Goal: Task Accomplishment & Management: Use online tool/utility

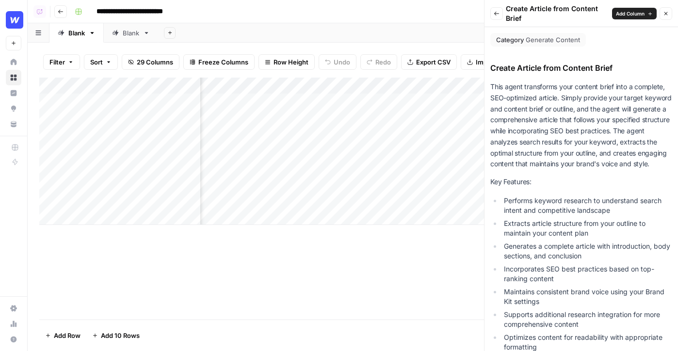
scroll to position [236, 0]
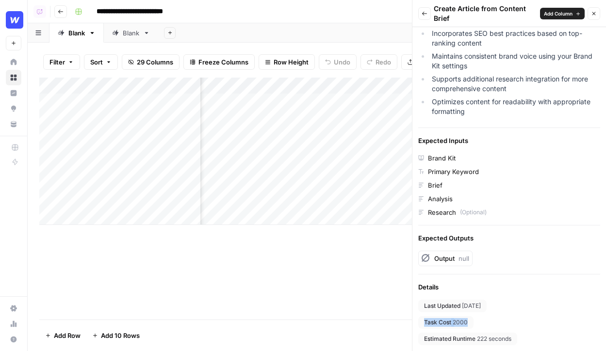
click at [595, 13] on icon "button" at bounding box center [594, 14] width 6 height 6
click at [595, 13] on div "Back Create Article from Content Brief Add Column Close" at bounding box center [509, 13] width 182 height 19
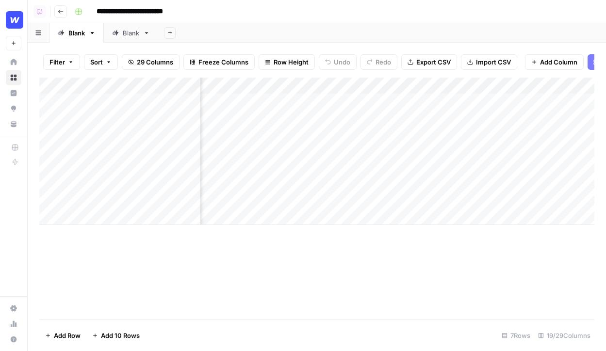
click at [19, 60] on link "Home" at bounding box center [14, 62] width 16 height 16
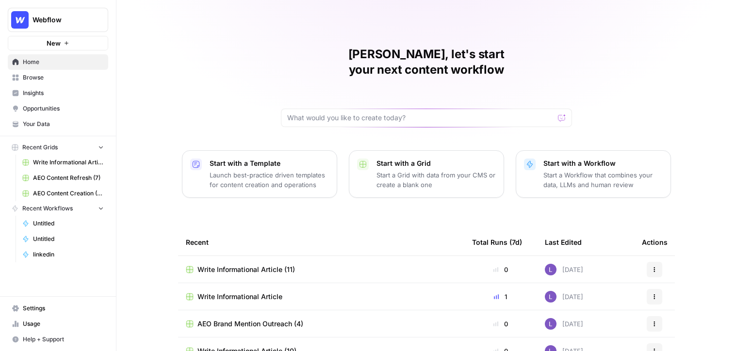
click at [44, 126] on span "Your Data" at bounding box center [63, 124] width 81 height 9
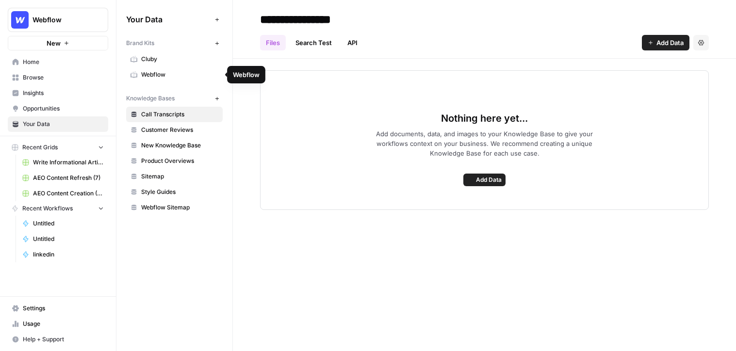
click at [160, 77] on span "Webflow" at bounding box center [179, 74] width 77 height 9
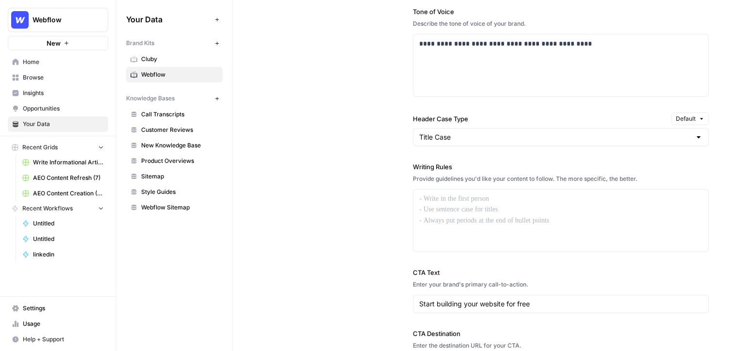
scroll to position [723, 0]
drag, startPoint x: 410, startPoint y: 170, endPoint x: 457, endPoint y: 206, distance: 59.2
click at [457, 206] on div "**********" at bounding box center [484, 132] width 449 height 521
click at [457, 206] on div at bounding box center [560, 220] width 295 height 62
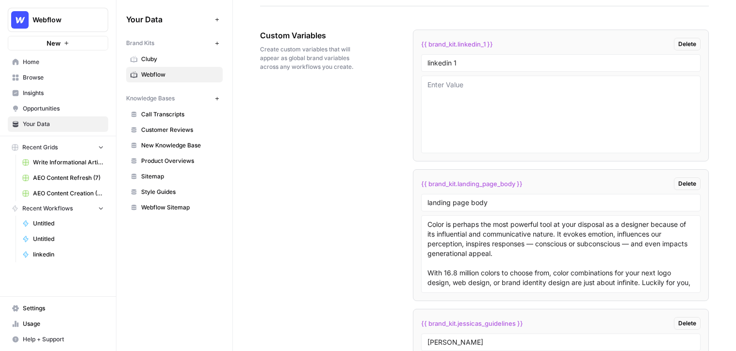
scroll to position [1593, 0]
drag, startPoint x: 471, startPoint y: 69, endPoint x: 366, endPoint y: 66, distance: 104.8
click at [366, 66] on div "Custom Variables Create custom variables that will appear as global brand varia…" at bounding box center [484, 247] width 449 height 473
click at [439, 57] on div "linkedin 1" at bounding box center [560, 63] width 279 height 17
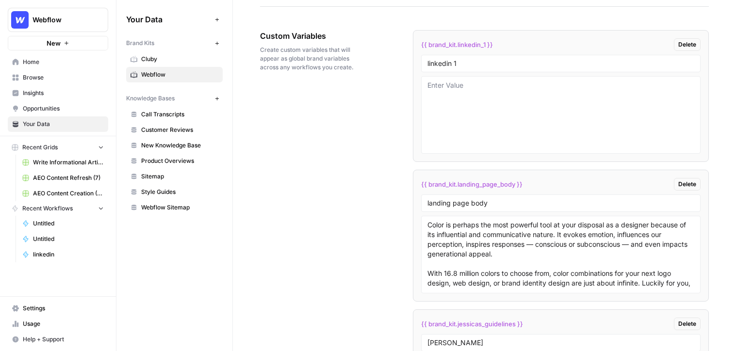
click at [439, 57] on div "linkedin 1" at bounding box center [560, 63] width 279 height 17
click at [455, 62] on input "linkedin 1" at bounding box center [560, 63] width 267 height 9
click at [463, 62] on input "linkedin 1" at bounding box center [560, 63] width 267 height 9
type input "linkedin"
click at [462, 91] on textarea at bounding box center [560, 115] width 267 height 69
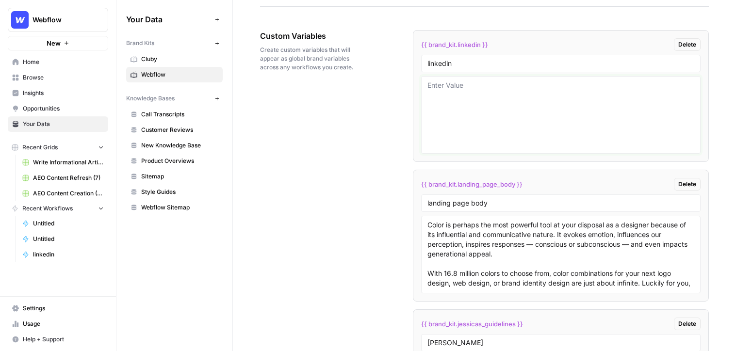
drag, startPoint x: 462, startPoint y: 91, endPoint x: 462, endPoint y: 142, distance: 51.4
click at [462, 143] on textarea at bounding box center [560, 115] width 267 height 69
click at [166, 125] on link "Customer Reviews" at bounding box center [174, 130] width 97 height 16
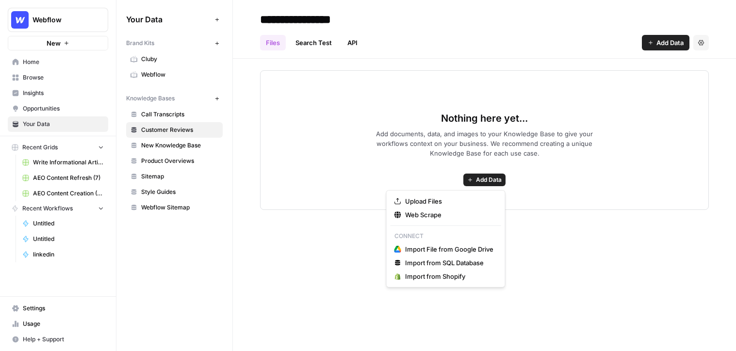
click at [482, 181] on span "Add Data" at bounding box center [489, 180] width 26 height 9
click at [472, 176] on button "Add Data" at bounding box center [484, 180] width 42 height 13
click at [400, 214] on icon "button" at bounding box center [397, 214] width 7 height 7
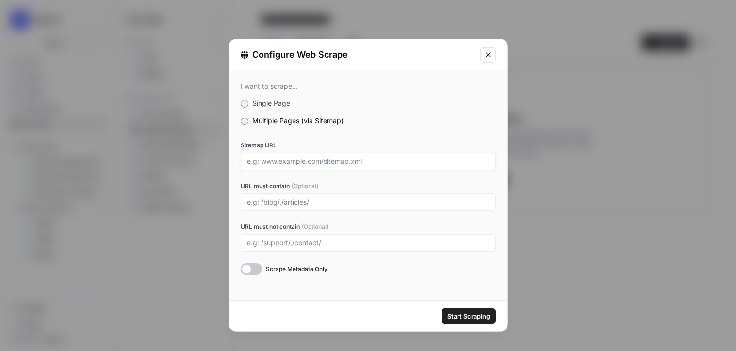
drag, startPoint x: 251, startPoint y: 160, endPoint x: 320, endPoint y: 163, distance: 68.9
click at [320, 163] on input "Sitemap URL" at bounding box center [368, 161] width 242 height 9
drag, startPoint x: 321, startPoint y: 162, endPoint x: 363, endPoint y: 161, distance: 41.7
click at [363, 162] on input "Sitemap URL" at bounding box center [368, 161] width 242 height 9
click at [264, 209] on div at bounding box center [368, 201] width 255 height 17
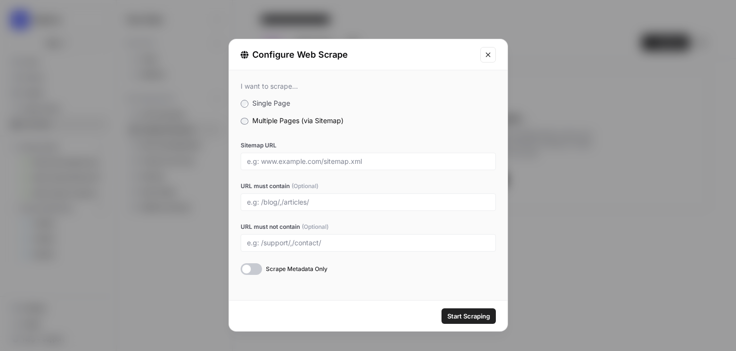
click at [287, 195] on div at bounding box center [368, 201] width 255 height 17
click at [283, 200] on input "URL must contain (Optional)" at bounding box center [368, 202] width 242 height 9
click at [492, 60] on button "Close modal" at bounding box center [488, 55] width 16 height 16
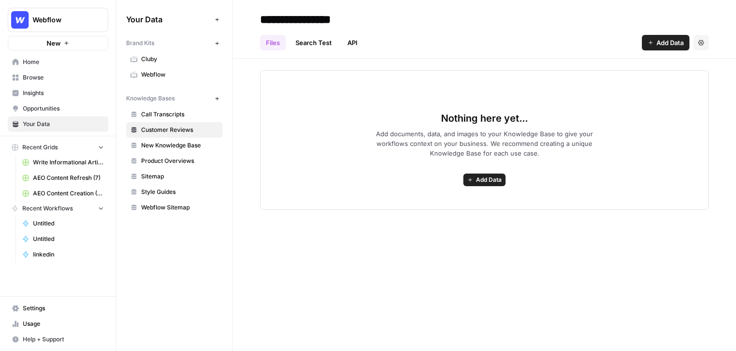
click at [80, 68] on link "Home" at bounding box center [58, 62] width 100 height 16
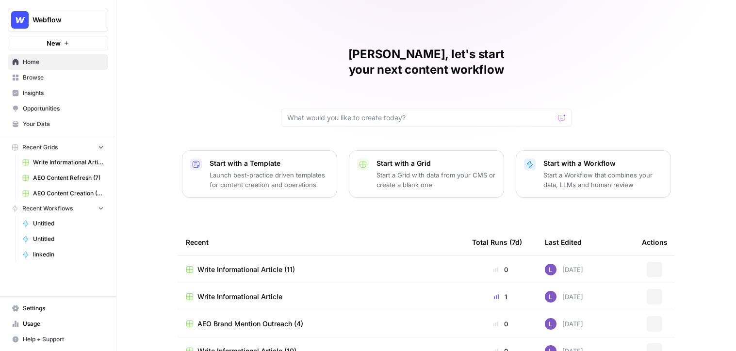
click at [76, 76] on span "Browse" at bounding box center [63, 77] width 81 height 9
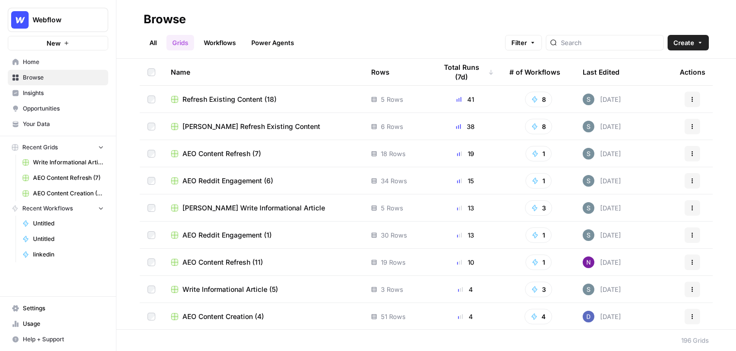
click at [27, 73] on span "Browse" at bounding box center [63, 77] width 81 height 9
click at [150, 45] on link "All" at bounding box center [153, 43] width 19 height 16
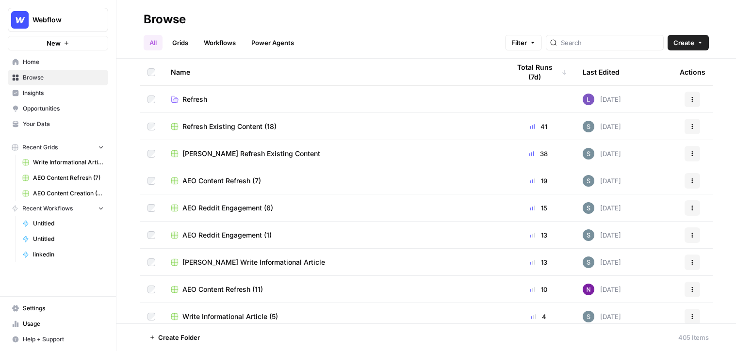
click at [222, 42] on link "Workflows" at bounding box center [220, 43] width 44 height 16
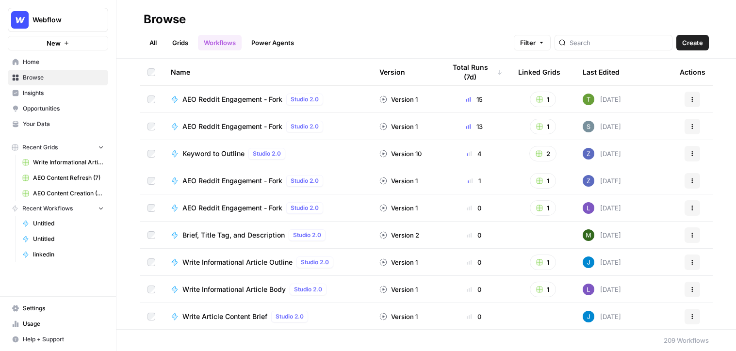
click at [677, 45] on span "Create" at bounding box center [692, 43] width 21 height 10
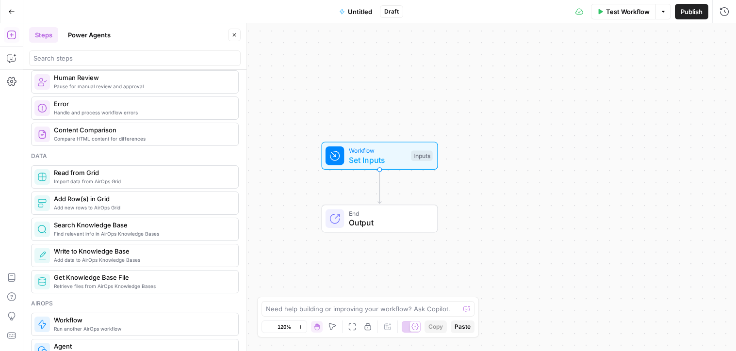
scroll to position [356, 0]
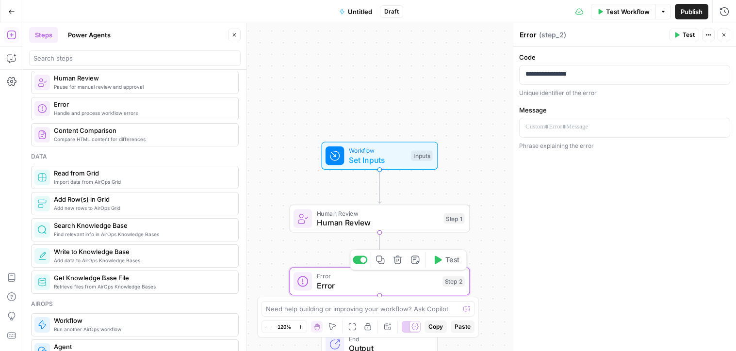
click at [395, 261] on icon "button" at bounding box center [397, 259] width 9 height 9
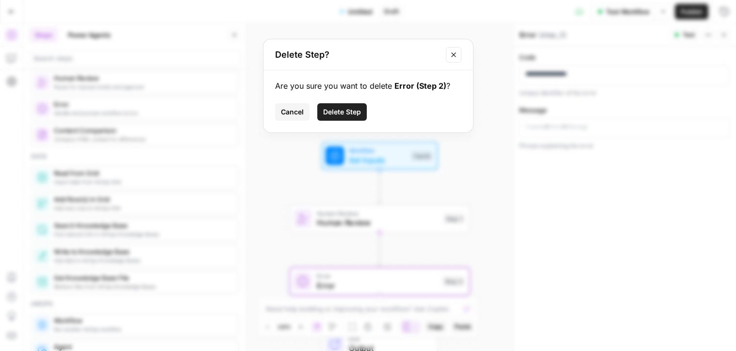
click at [339, 113] on span "Delete Step" at bounding box center [342, 112] width 38 height 10
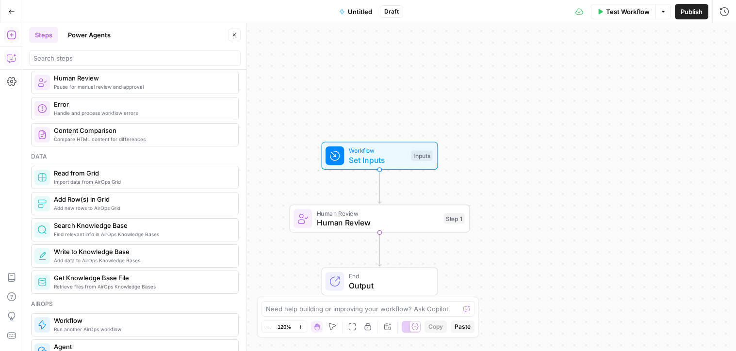
click at [8, 60] on icon "button" at bounding box center [12, 58] width 10 height 10
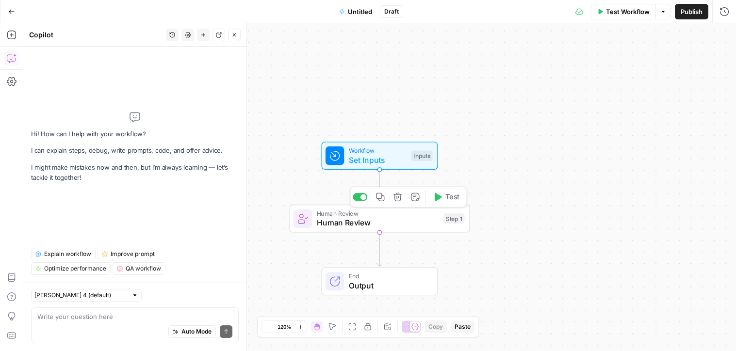
click at [394, 199] on icon "button" at bounding box center [397, 197] width 9 height 9
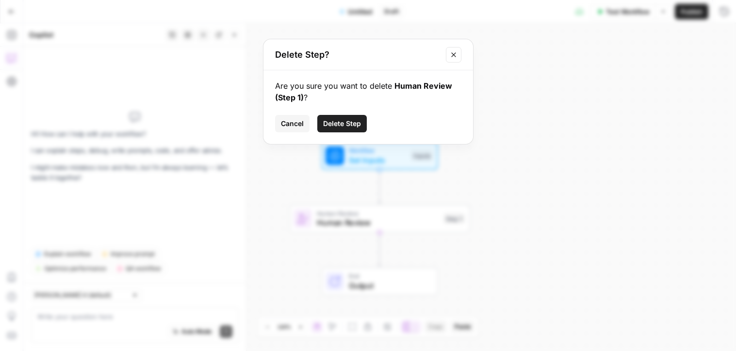
click at [335, 129] on button "Delete Step" at bounding box center [341, 123] width 49 height 17
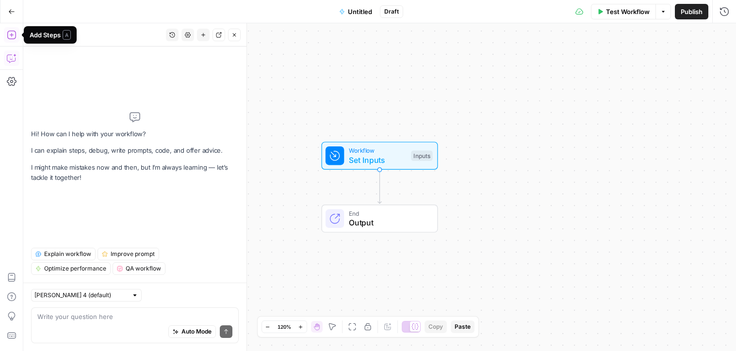
click at [11, 33] on icon "button" at bounding box center [12, 35] width 10 height 10
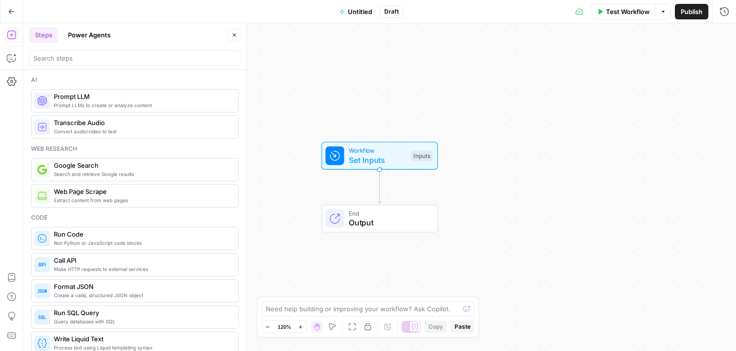
drag, startPoint x: 87, startPoint y: 31, endPoint x: 90, endPoint y: 41, distance: 10.6
click at [90, 41] on button "Power Agents" at bounding box center [89, 35] width 54 height 16
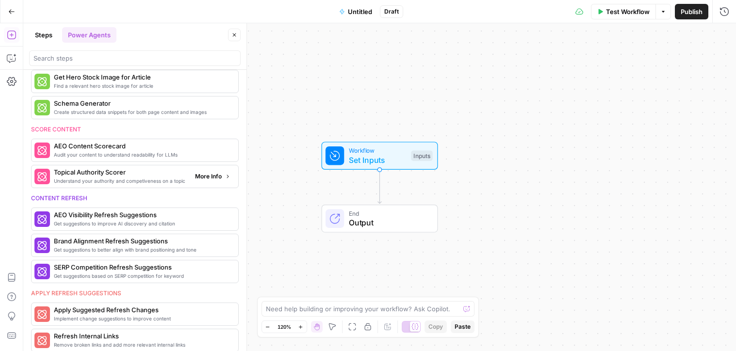
scroll to position [225, 0]
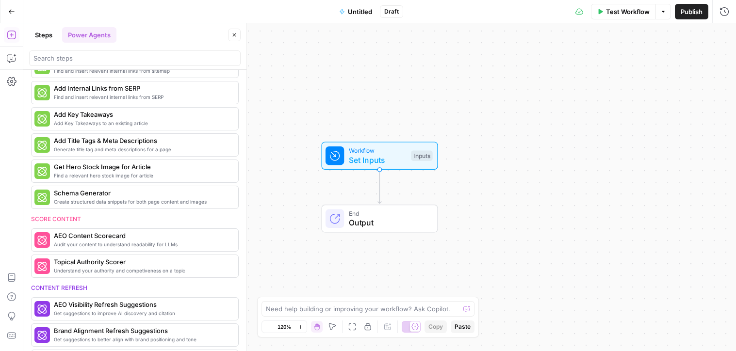
click at [8, 3] on button "Go Back" at bounding box center [11, 11] width 17 height 17
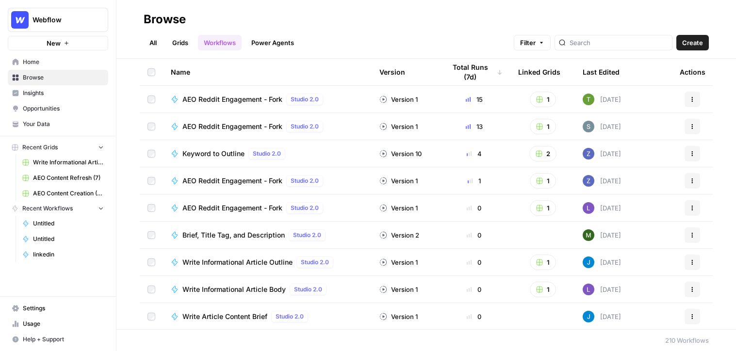
click at [181, 42] on link "Grids" at bounding box center [180, 43] width 28 height 16
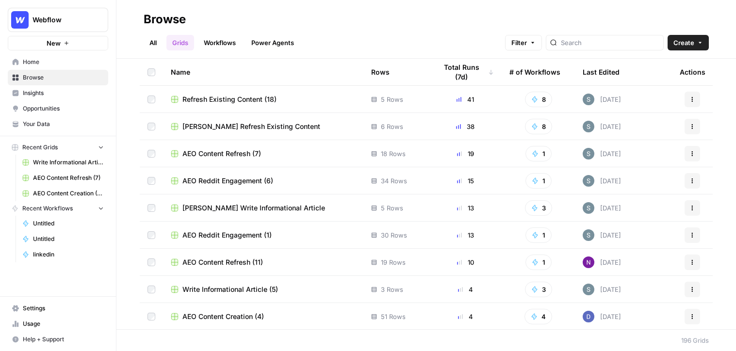
click at [677, 47] on span "Create" at bounding box center [683, 43] width 21 height 10
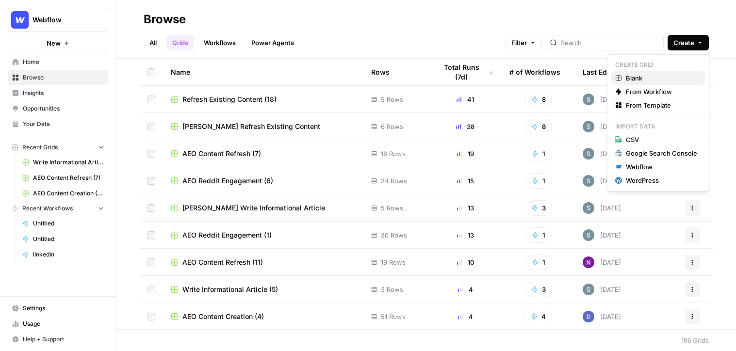
click at [617, 81] on icon at bounding box center [617, 77] width 5 height 5
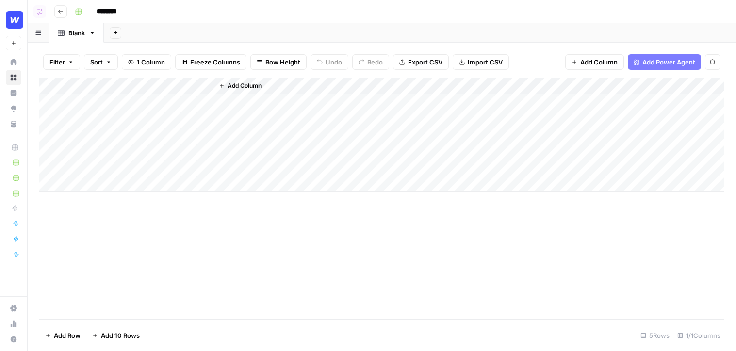
click at [103, 13] on input "********" at bounding box center [119, 12] width 54 height 16
click at [647, 72] on div "Filter Sort 1 Column Freeze Columns Row Height Undo Redo Export CSV Import CSV …" at bounding box center [381, 62] width 685 height 31
type input "**********"
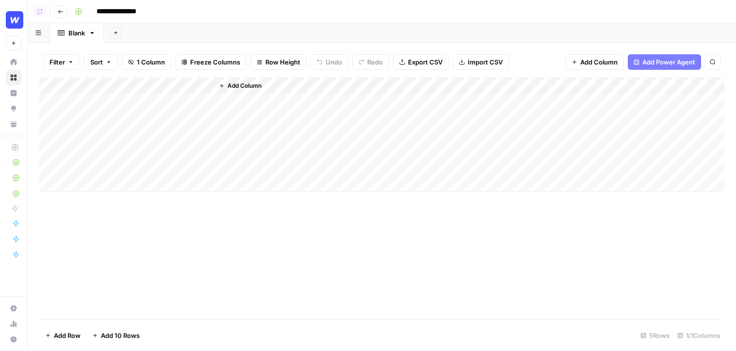
click at [654, 62] on span "Add Power Agent" at bounding box center [668, 62] width 53 height 10
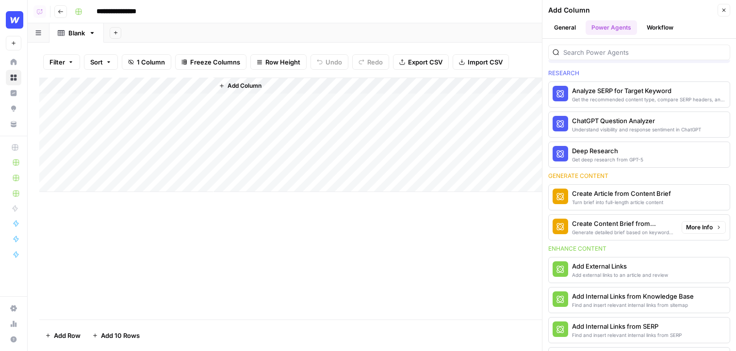
scroll to position [31, 0]
click at [648, 228] on div "Generate detailed brief based on keyword research" at bounding box center [623, 232] width 102 height 8
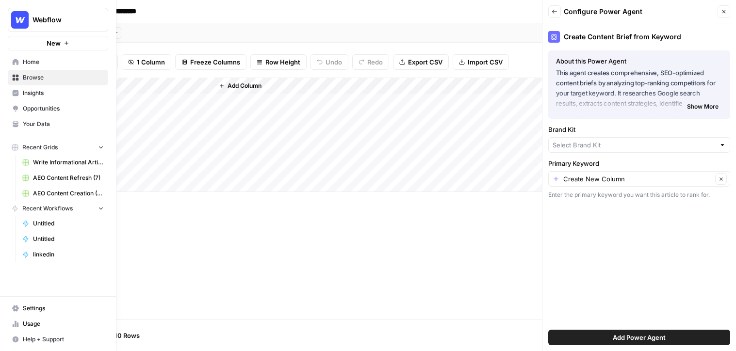
click at [16, 75] on icon at bounding box center [15, 77] width 7 height 7
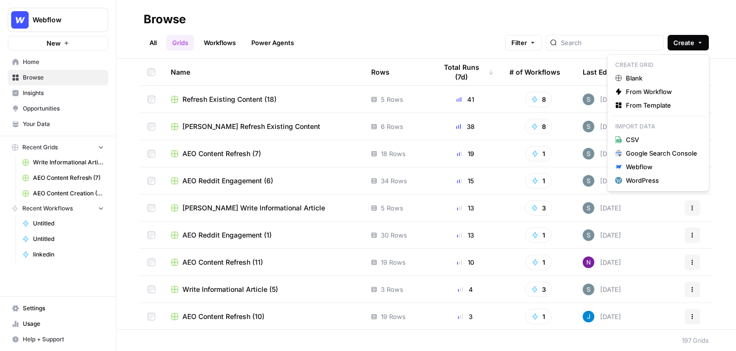
click at [677, 42] on button "Create" at bounding box center [687, 43] width 41 height 16
click at [666, 109] on span "From Template" at bounding box center [661, 105] width 71 height 10
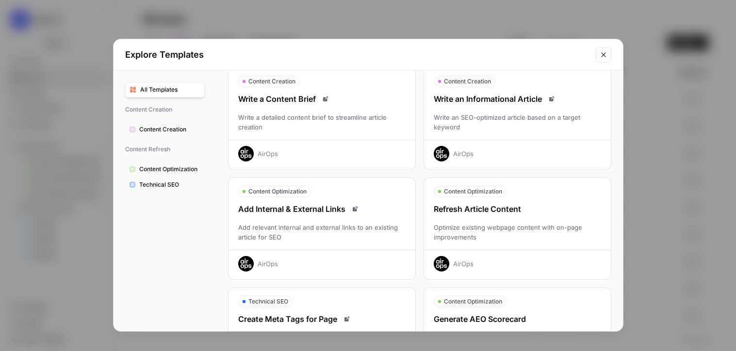
scroll to position [40, 0]
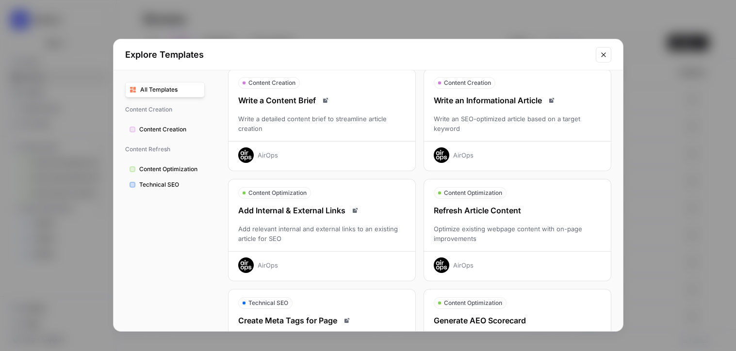
click at [531, 131] on div "Write an SEO-optimized article based on a target keyword" at bounding box center [517, 123] width 187 height 19
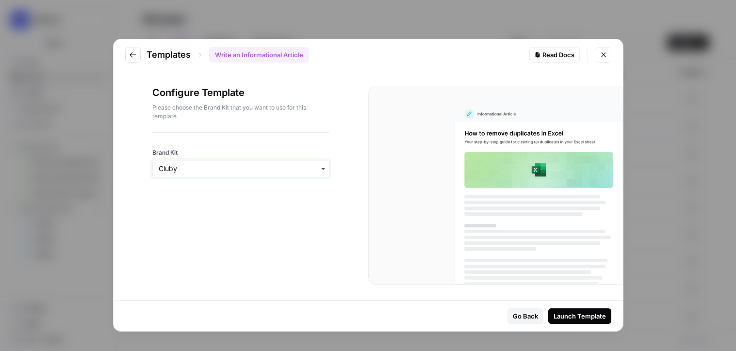
click at [256, 172] on input "Brand Kit" at bounding box center [241, 169] width 164 height 10
click at [221, 212] on div "Webflow" at bounding box center [241, 213] width 176 height 18
click at [575, 316] on div "Launch Template" at bounding box center [579, 316] width 52 height 10
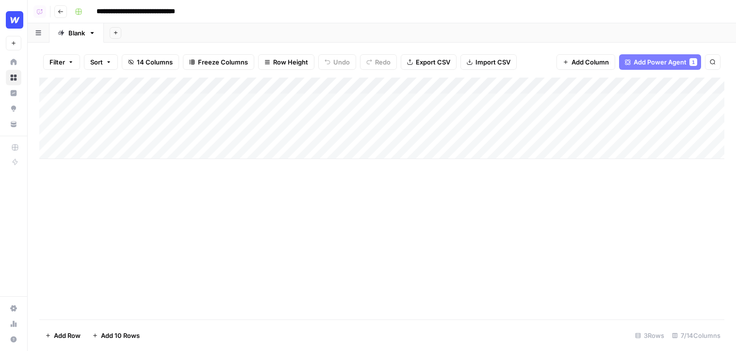
click at [84, 151] on div "Add Column" at bounding box center [381, 118] width 685 height 81
click at [97, 105] on div "Add Column" at bounding box center [381, 127] width 685 height 98
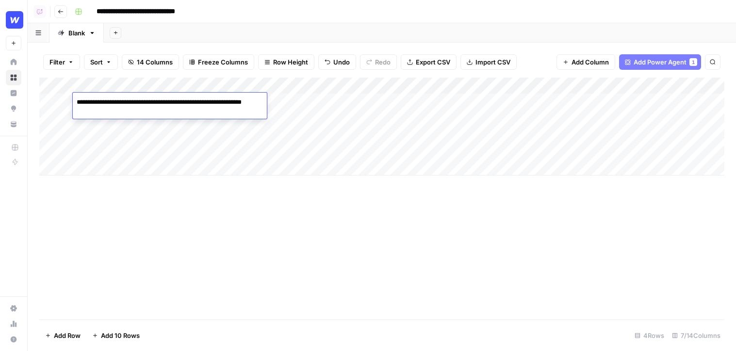
click at [97, 105] on textarea "**********" at bounding box center [170, 107] width 194 height 23
click at [142, 167] on div "Add Column" at bounding box center [381, 127] width 685 height 98
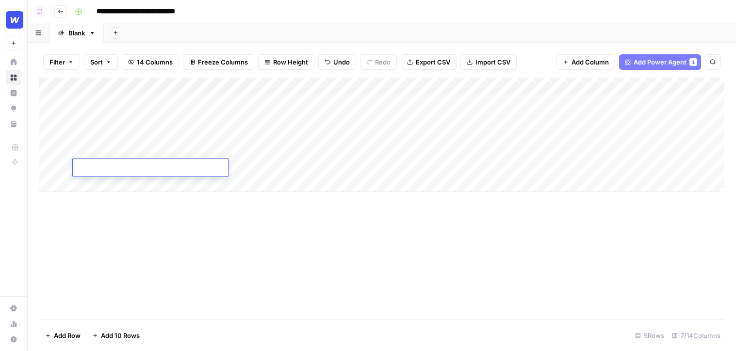
click at [121, 158] on div "Add Column" at bounding box center [381, 135] width 685 height 114
click at [133, 148] on div "Add Column" at bounding box center [381, 135] width 685 height 114
click at [151, 246] on div "Add Column" at bounding box center [381, 199] width 685 height 242
click at [275, 102] on div "Add Column" at bounding box center [381, 135] width 685 height 114
click at [281, 156] on div "Add Column" at bounding box center [381, 151] width 685 height 147
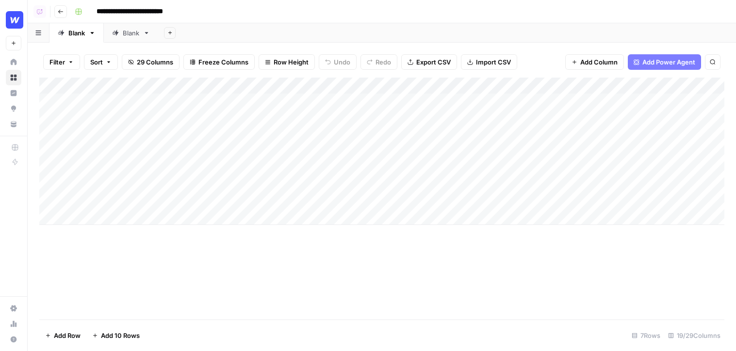
click at [281, 156] on div "Add Column" at bounding box center [381, 151] width 685 height 147
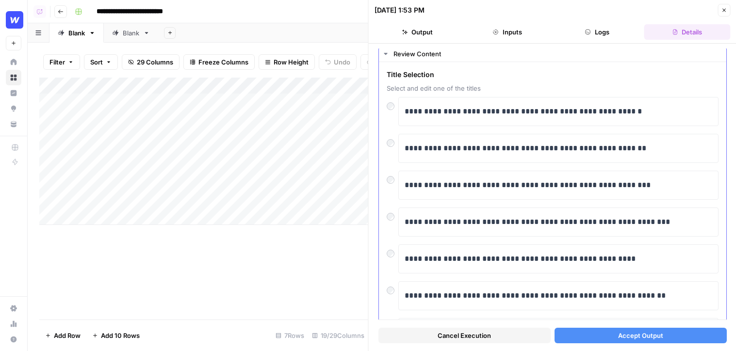
scroll to position [19, 0]
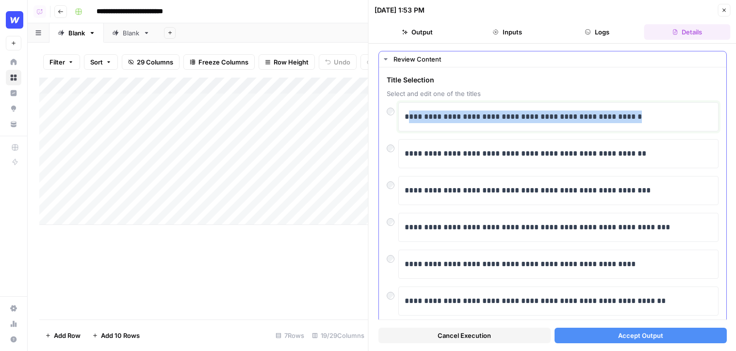
drag, startPoint x: 406, startPoint y: 118, endPoint x: 708, endPoint y: 152, distance: 304.0
click at [708, 152] on div "**********" at bounding box center [553, 282] width 332 height 361
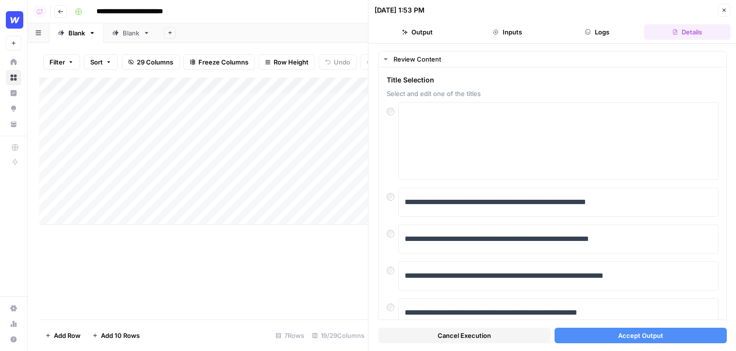
click at [720, 11] on button "Close" at bounding box center [723, 10] width 13 height 13
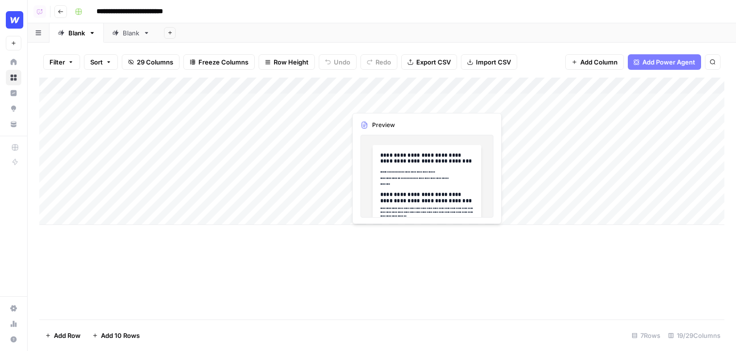
click at [369, 106] on div "Add Column" at bounding box center [381, 151] width 685 height 147
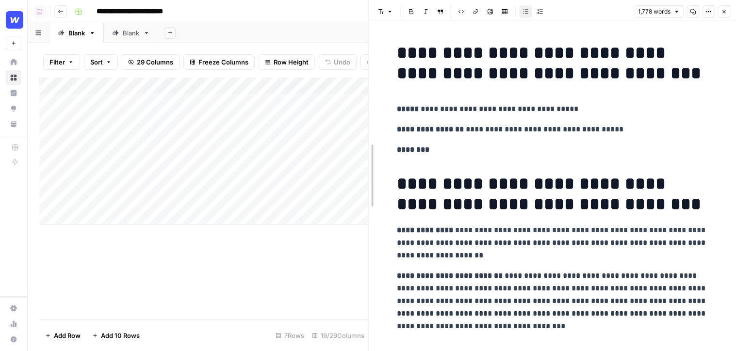
drag, startPoint x: 369, startPoint y: 113, endPoint x: 187, endPoint y: 113, distance: 181.4
click at [364, 113] on div at bounding box center [369, 175] width 10 height 351
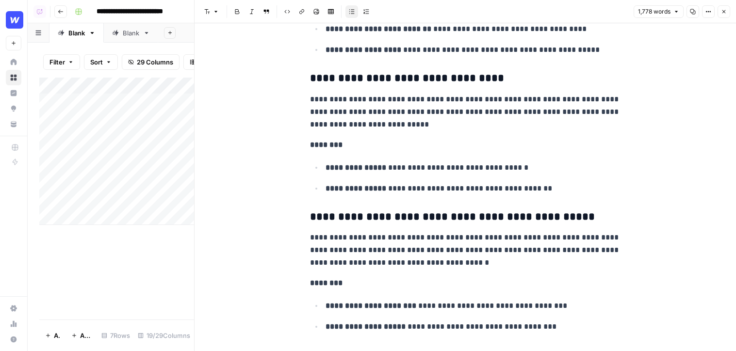
scroll to position [1030, 0]
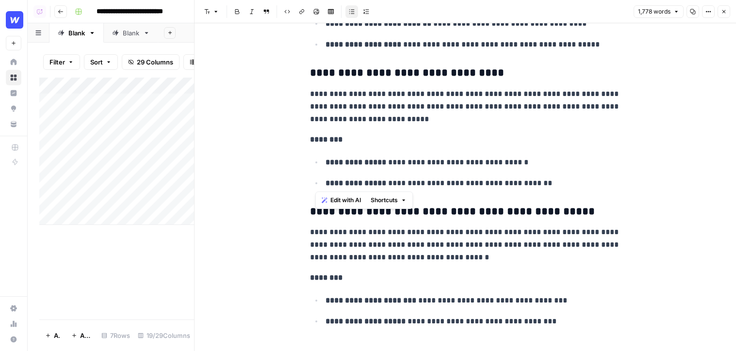
drag, startPoint x: 560, startPoint y: 183, endPoint x: 303, endPoint y: 81, distance: 276.2
click at [399, 211] on h3 "**********" at bounding box center [465, 212] width 310 height 14
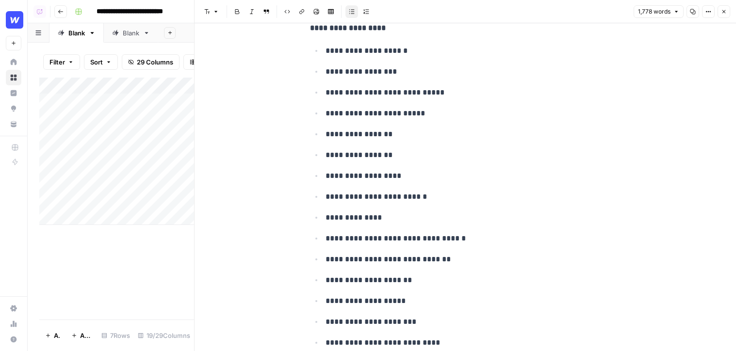
scroll to position [0, 124]
click at [723, 13] on icon "button" at bounding box center [723, 11] width 3 height 3
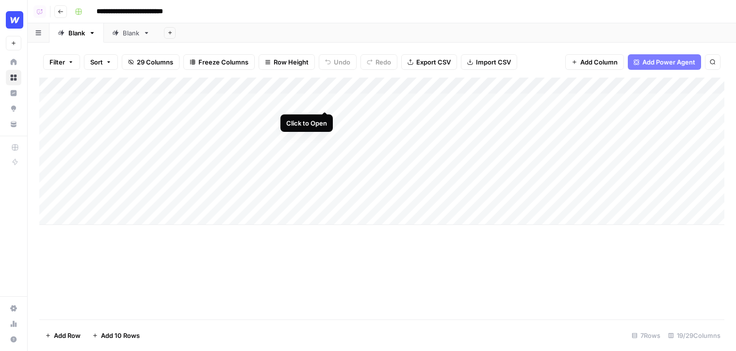
click at [323, 101] on div "Add Column" at bounding box center [381, 151] width 685 height 147
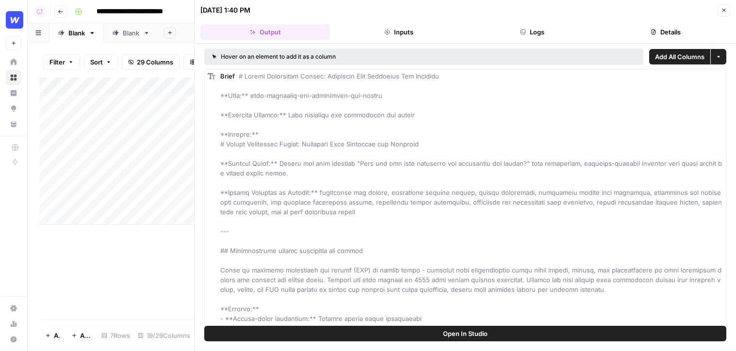
click at [655, 37] on button "Details" at bounding box center [664, 32] width 129 height 16
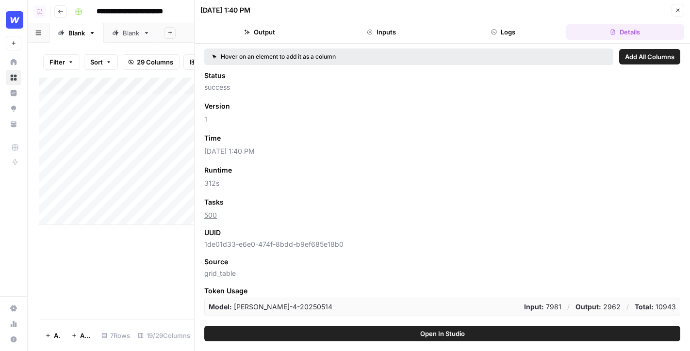
click at [678, 8] on icon "button" at bounding box center [678, 10] width 6 height 6
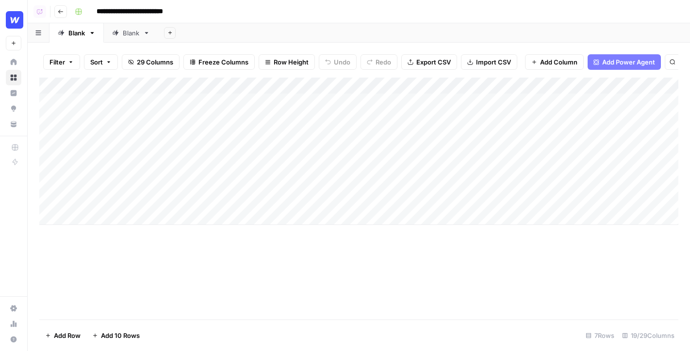
click at [623, 64] on span "Add Power Agent" at bounding box center [628, 62] width 53 height 10
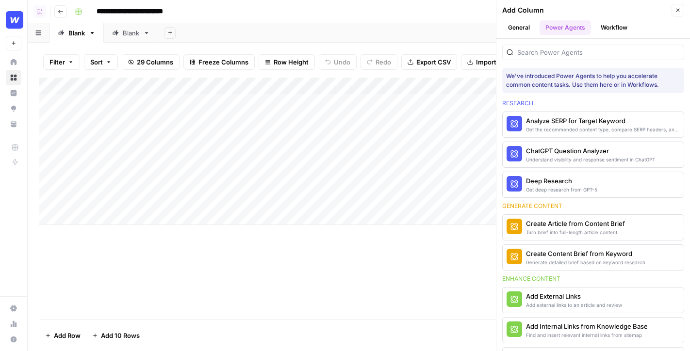
drag, startPoint x: 496, startPoint y: 125, endPoint x: 456, endPoint y: 125, distance: 39.8
click at [457, 125] on div "**********" at bounding box center [359, 175] width 662 height 351
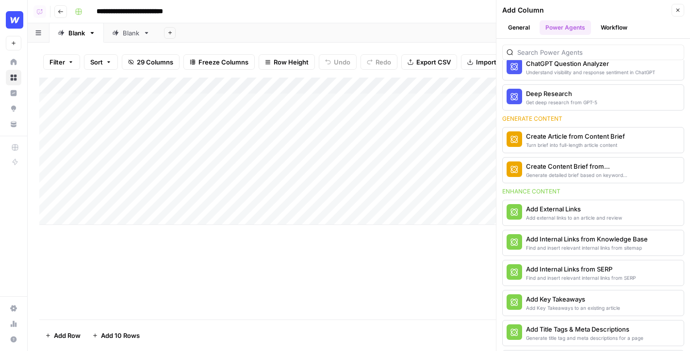
scroll to position [98, 0]
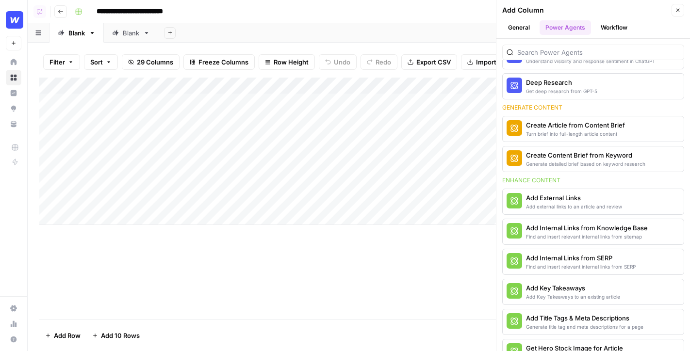
click at [613, 0] on header "Add Column Close General Power Agents Workflow" at bounding box center [592, 19] width 193 height 39
click at [680, 7] on button "Close" at bounding box center [677, 10] width 13 height 13
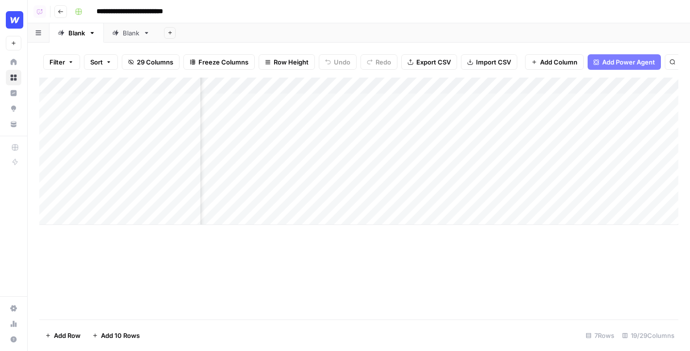
click at [602, 60] on span "Add Power Agent" at bounding box center [628, 62] width 53 height 10
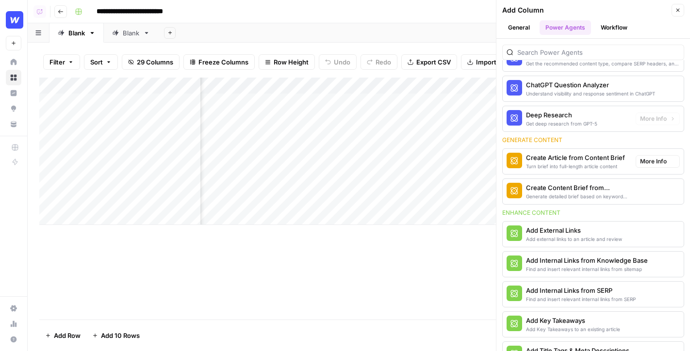
scroll to position [64, 0]
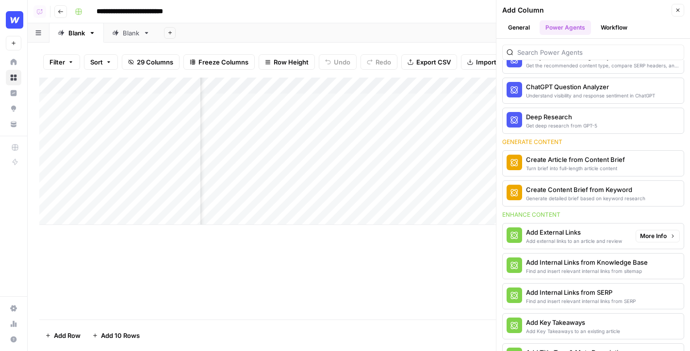
click at [657, 234] on span "More Info" at bounding box center [653, 236] width 27 height 9
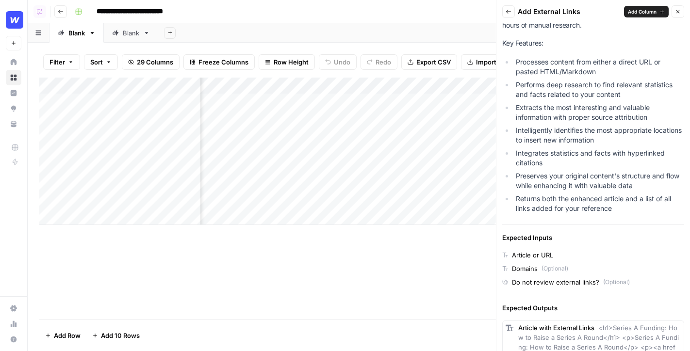
scroll to position [292, 0]
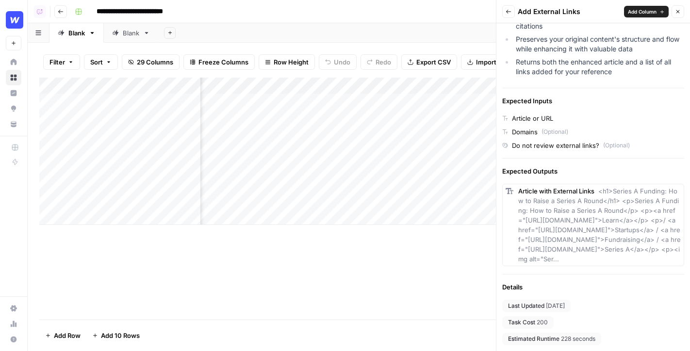
drag, startPoint x: 572, startPoint y: 325, endPoint x: 517, endPoint y: 322, distance: 54.4
click at [517, 322] on div "Last Updated Yesterday Task Cost 200 Estimated Runtime 228 seconds" at bounding box center [593, 323] width 182 height 46
click at [680, 13] on icon "button" at bounding box center [678, 12] width 6 height 6
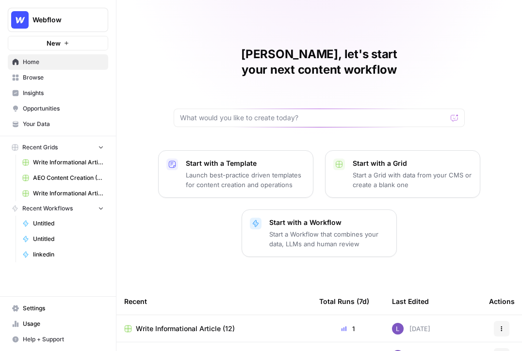
click at [33, 108] on span "Opportunities" at bounding box center [63, 108] width 81 height 9
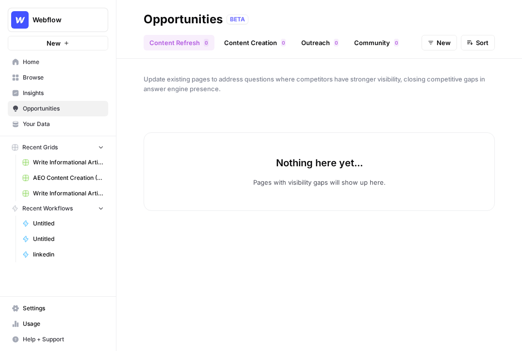
click at [316, 40] on link "Outreach 0" at bounding box center [319, 43] width 49 height 16
click at [430, 48] on button "New" at bounding box center [438, 43] width 35 height 16
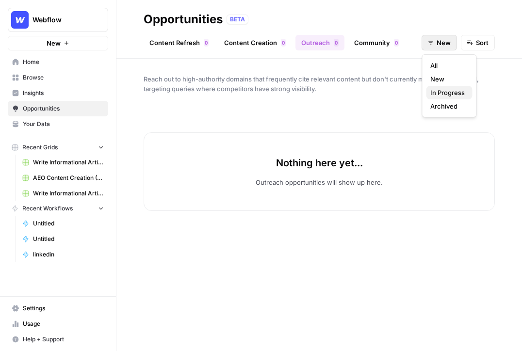
click at [448, 98] on button "In Progress" at bounding box center [449, 93] width 46 height 14
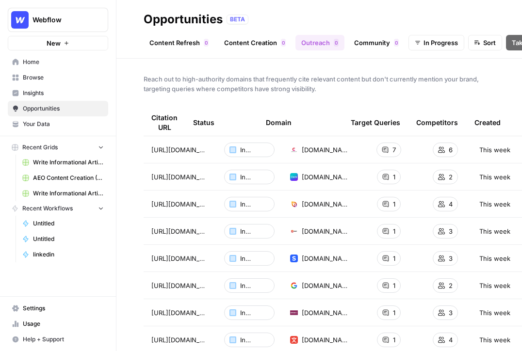
click at [48, 18] on span "Webflow" at bounding box center [61, 20] width 59 height 10
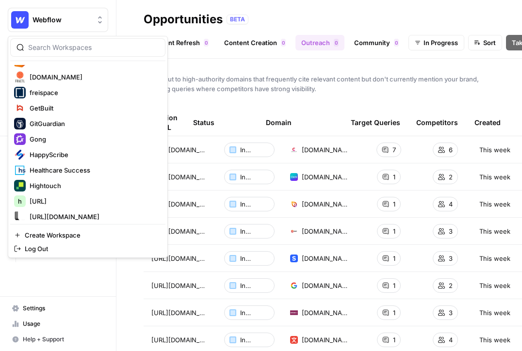
scroll to position [560, 0]
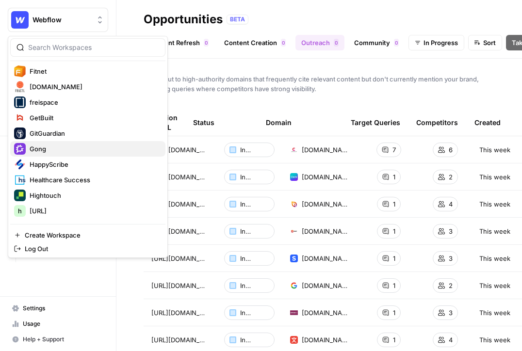
click at [57, 146] on span "Gong" at bounding box center [94, 149] width 128 height 10
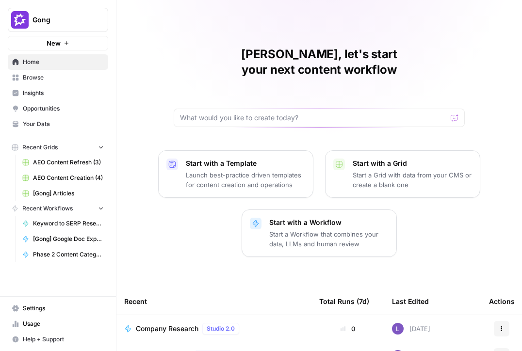
click at [42, 80] on span "Browse" at bounding box center [63, 77] width 81 height 9
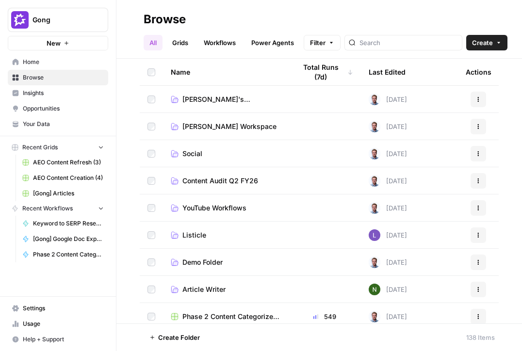
scroll to position [272, 0]
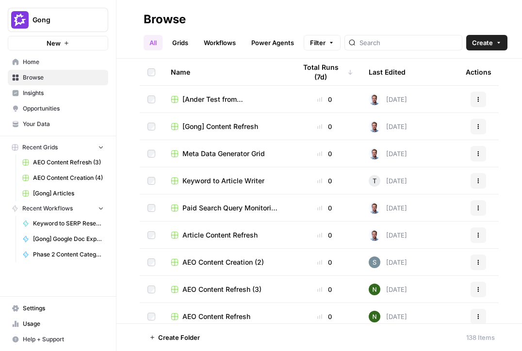
click at [47, 8] on button "Gong" at bounding box center [58, 20] width 100 height 24
click at [54, 18] on span "Gong" at bounding box center [61, 20] width 59 height 10
click at [51, 24] on span "Gong" at bounding box center [61, 20] width 59 height 10
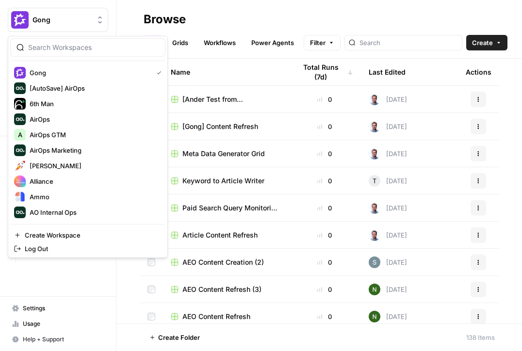
click at [57, 48] on input "search" at bounding box center [93, 48] width 131 height 10
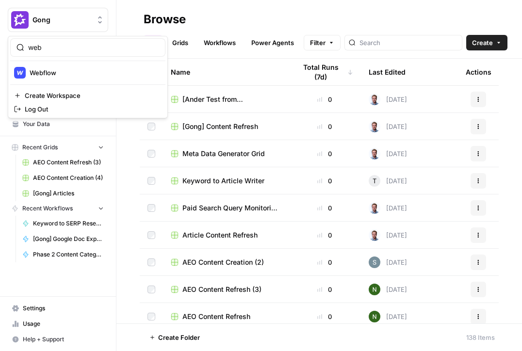
type input "web"
click at [78, 75] on span "Webflow" at bounding box center [94, 73] width 128 height 10
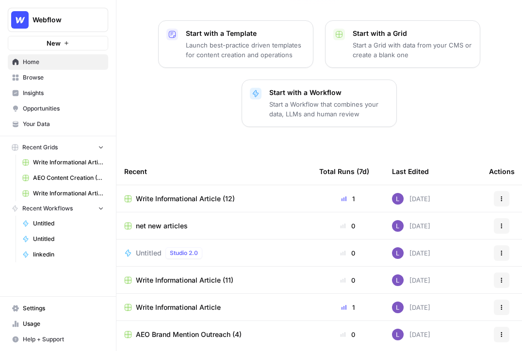
scroll to position [132, 0]
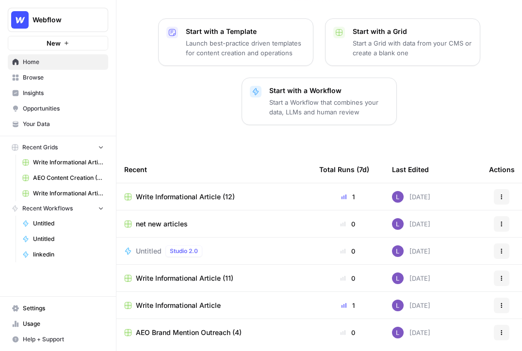
click at [164, 328] on span "AEO Brand Mention Outreach (4)" at bounding box center [189, 333] width 106 height 10
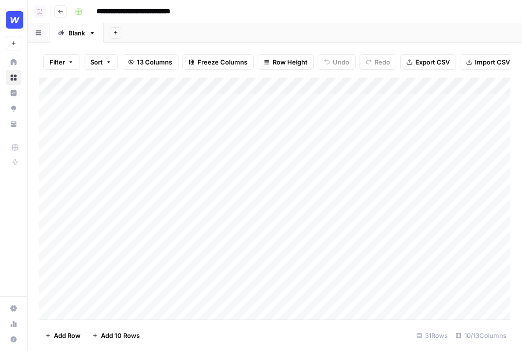
click at [370, 105] on div "Add Column" at bounding box center [274, 199] width 471 height 242
click at [366, 119] on div "Add Column" at bounding box center [274, 199] width 471 height 242
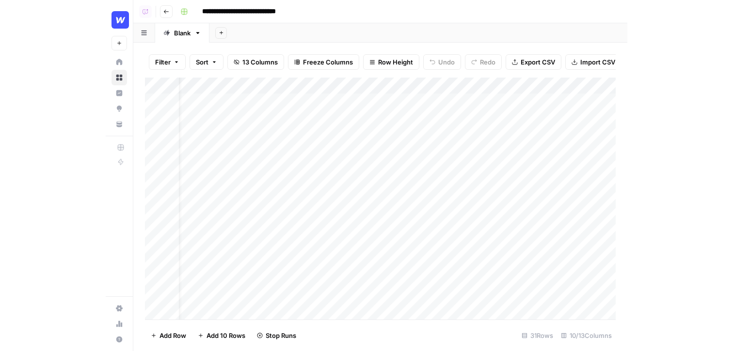
scroll to position [0, 23]
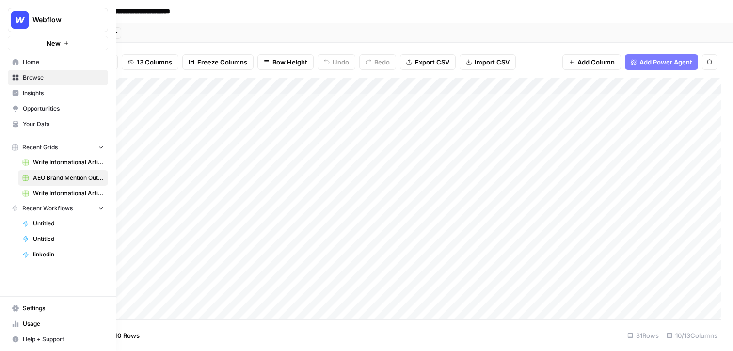
click at [44, 91] on span "Insights" at bounding box center [63, 93] width 81 height 9
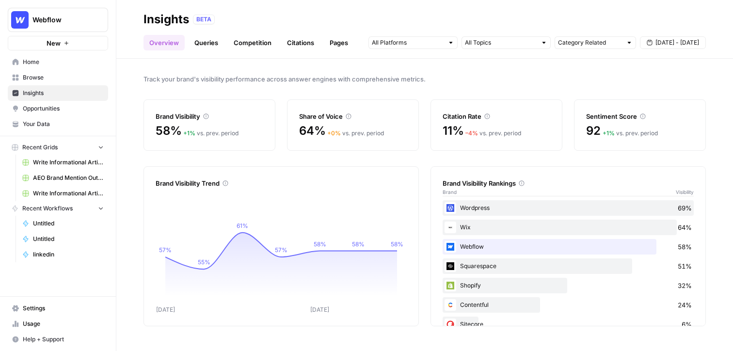
click at [209, 52] on header "Insights BETA Overview Queries Competition Citations Pages Category Related Sep…" at bounding box center [424, 29] width 617 height 59
click at [210, 45] on link "Queries" at bounding box center [206, 43] width 35 height 16
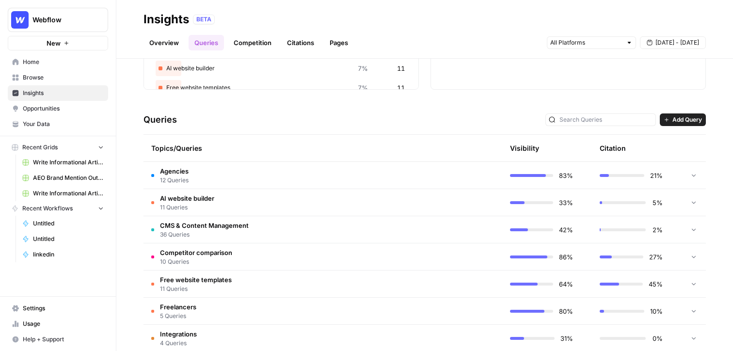
scroll to position [152, 0]
click at [256, 172] on td "Agencies 12 Queries" at bounding box center [277, 174] width 267 height 27
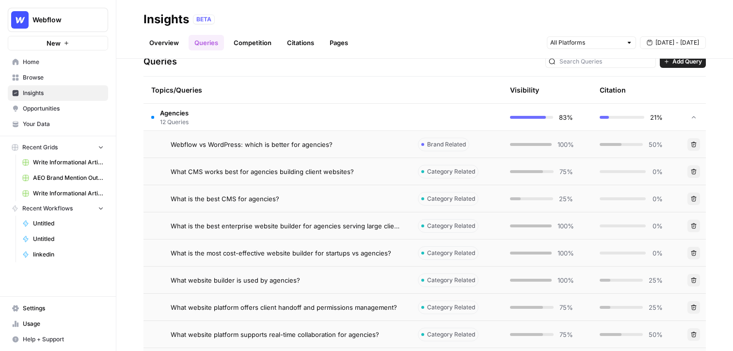
scroll to position [218, 0]
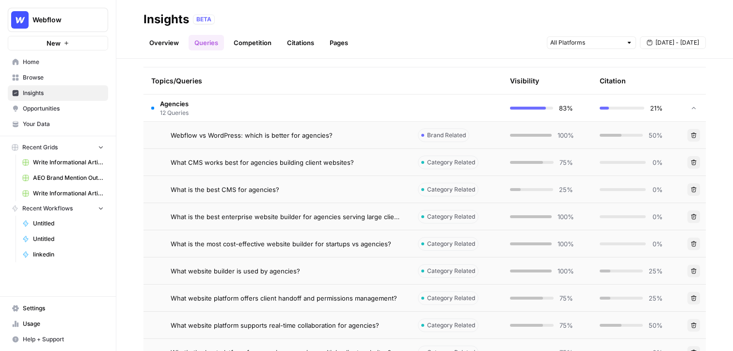
click at [291, 137] on span "Webflow vs WordPress: which is better for agencies?" at bounding box center [252, 135] width 162 height 10
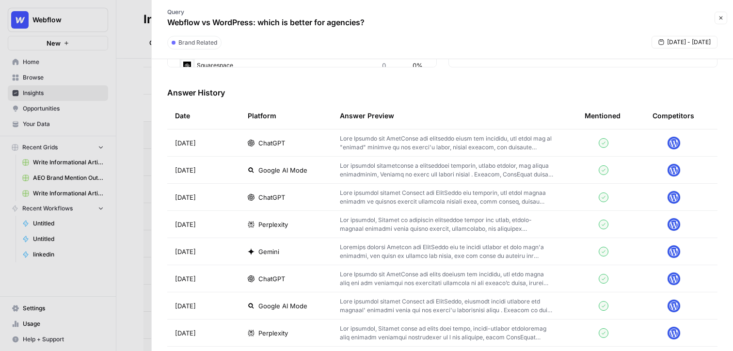
scroll to position [269, 0]
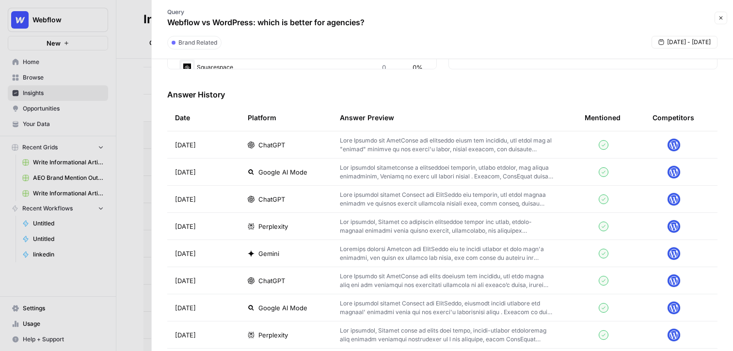
click at [358, 157] on td at bounding box center [454, 144] width 245 height 27
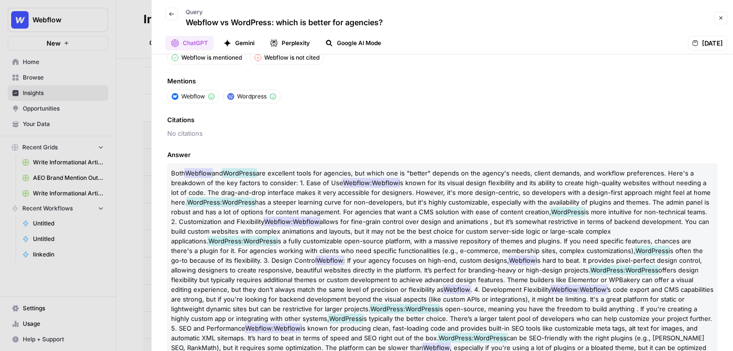
scroll to position [43, 0]
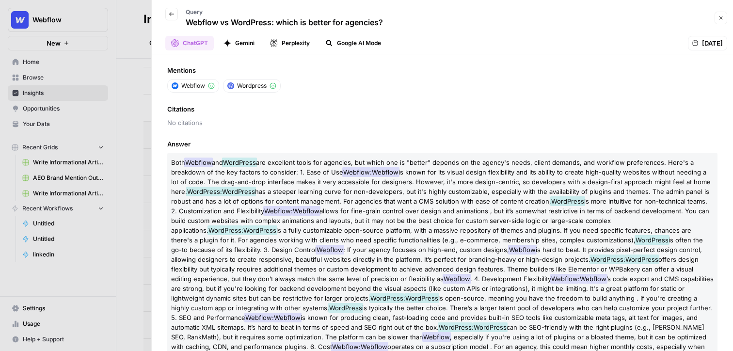
click at [226, 45] on icon "button" at bounding box center [228, 43] width 8 height 8
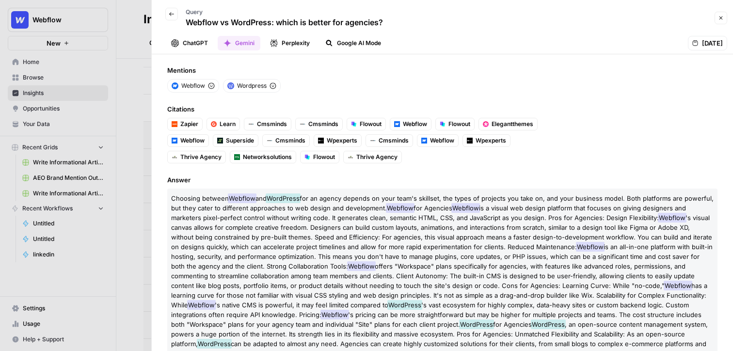
click at [347, 48] on button "Google AI Mode" at bounding box center [353, 43] width 67 height 15
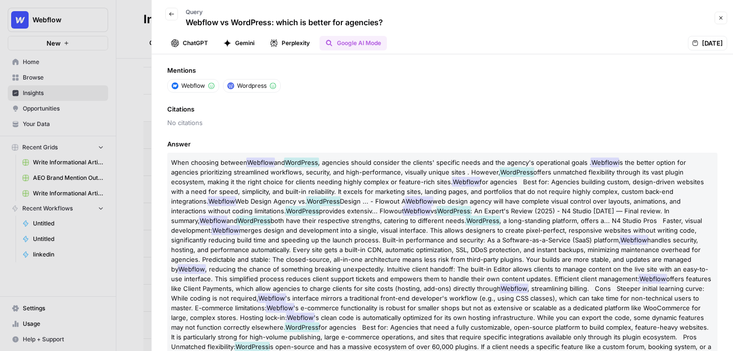
click at [521, 20] on button "Close" at bounding box center [721, 18] width 13 height 13
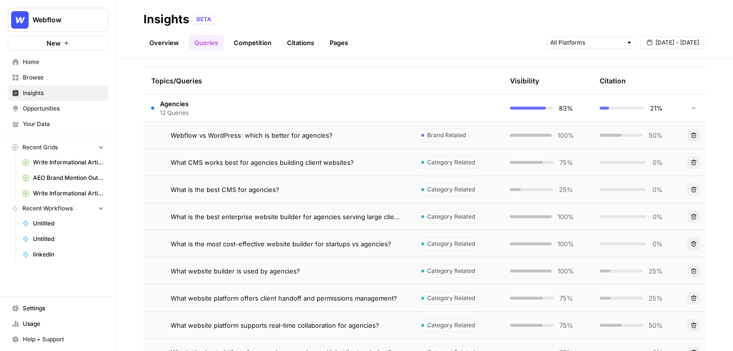
click at [289, 46] on link "Citations" at bounding box center [300, 43] width 39 height 16
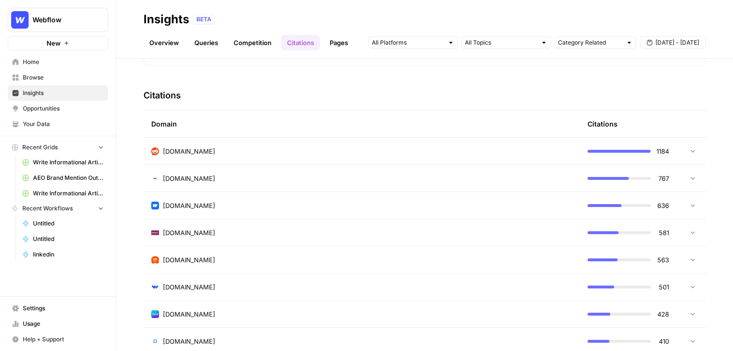
scroll to position [231, 0]
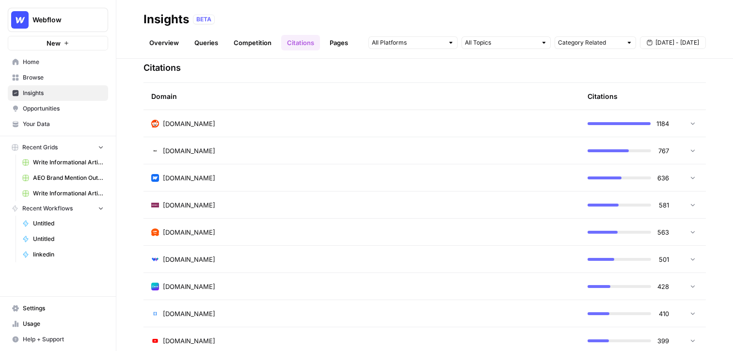
click at [337, 37] on link "Pages" at bounding box center [339, 43] width 30 height 16
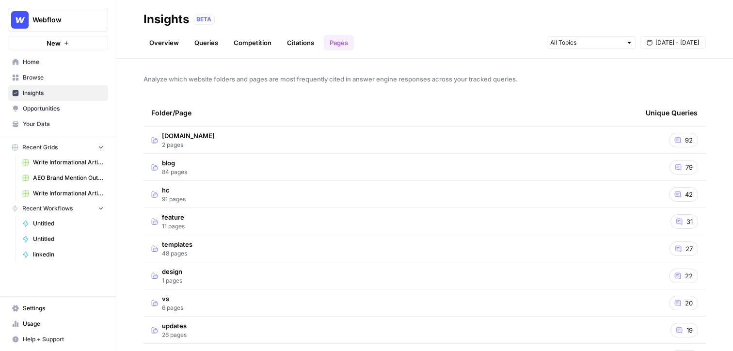
scroll to position [8, 0]
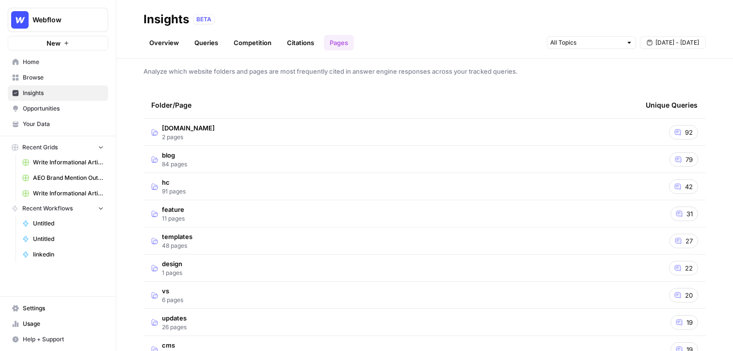
click at [48, 105] on span "Opportunities" at bounding box center [63, 108] width 81 height 9
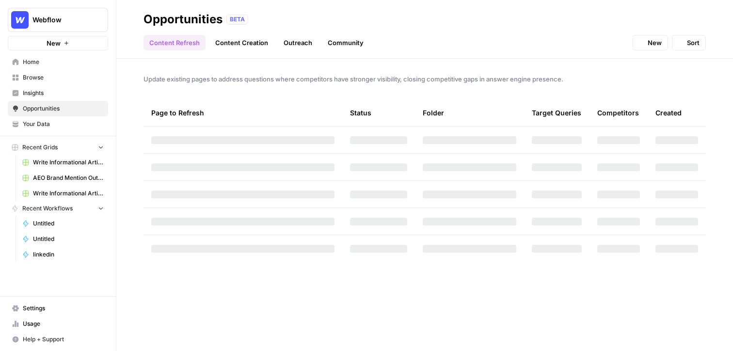
click at [282, 102] on div "Webflow New Home Browse Insights Opportunities Your Data Recent Grids Write Inf…" at bounding box center [366, 175] width 733 height 351
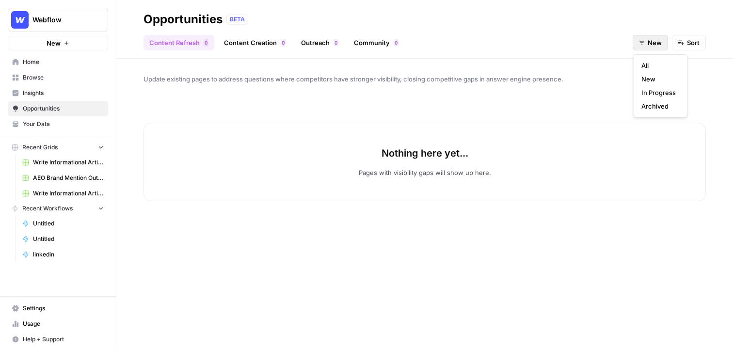
click at [521, 37] on button "New" at bounding box center [650, 43] width 35 height 16
click at [521, 94] on span "In Progress" at bounding box center [659, 93] width 34 height 10
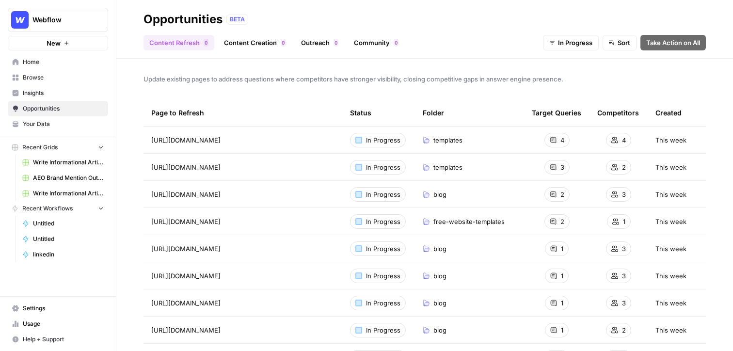
click at [245, 47] on link "Content Creation 0" at bounding box center [254, 43] width 73 height 16
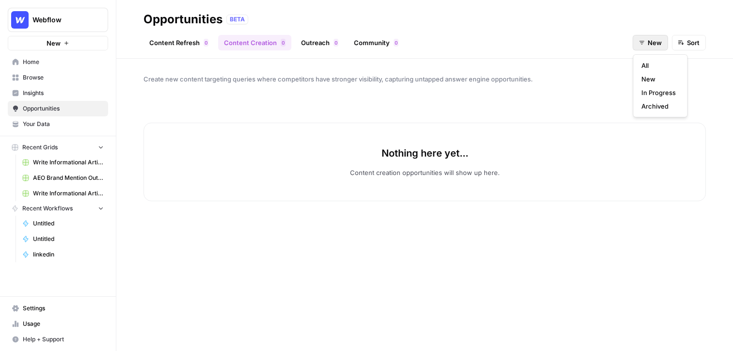
click at [521, 45] on span "New" at bounding box center [655, 43] width 14 height 10
click at [198, 52] on header "Opportunities BETA Content Refresh 0 Content Creation 0 Outreach 0 Community 0 …" at bounding box center [424, 29] width 617 height 59
click at [193, 44] on link "Content Refresh 0" at bounding box center [179, 43] width 71 height 16
click at [521, 46] on button "New" at bounding box center [650, 43] width 35 height 16
click at [521, 90] on span "In Progress" at bounding box center [659, 93] width 34 height 10
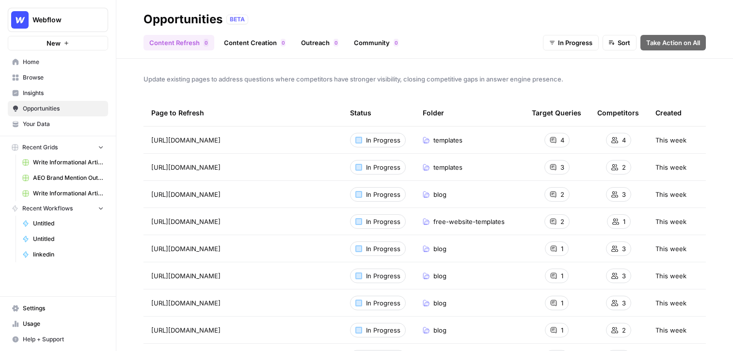
click at [34, 80] on span "Browse" at bounding box center [63, 77] width 81 height 9
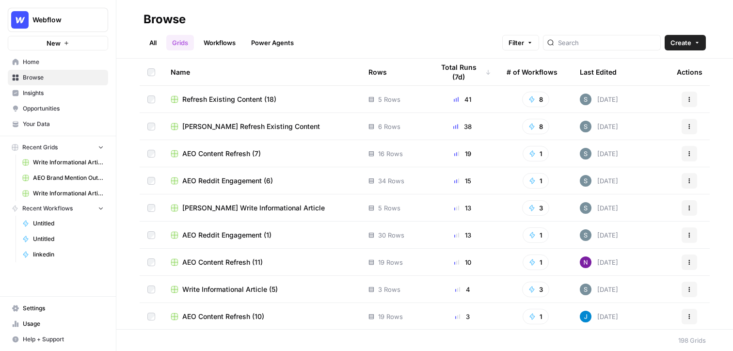
click at [238, 157] on span "AEO Content Refresh (7)" at bounding box center [221, 154] width 79 height 10
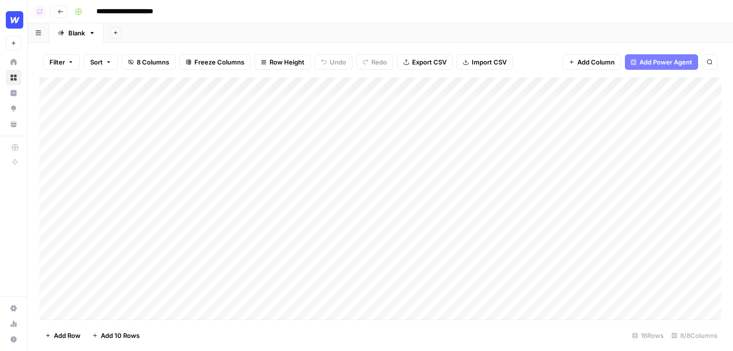
scroll to position [0, 87]
click at [521, 101] on div "Add Column" at bounding box center [380, 199] width 682 height 242
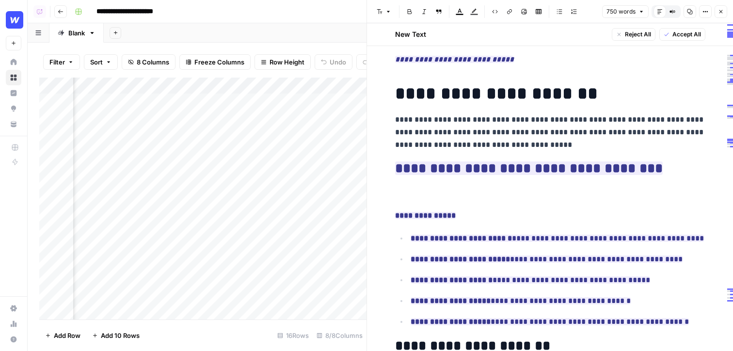
scroll to position [14, 0]
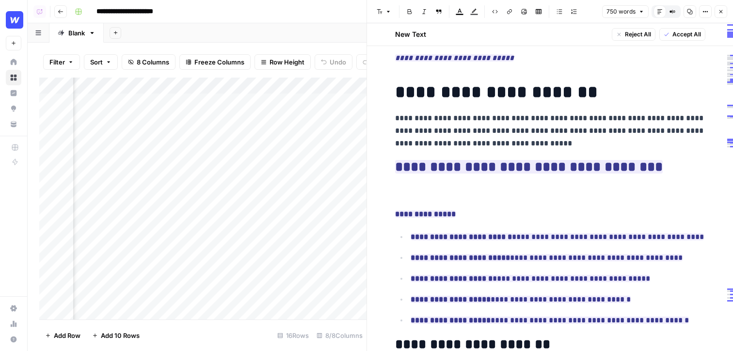
click at [521, 15] on button "Close" at bounding box center [721, 11] width 13 height 13
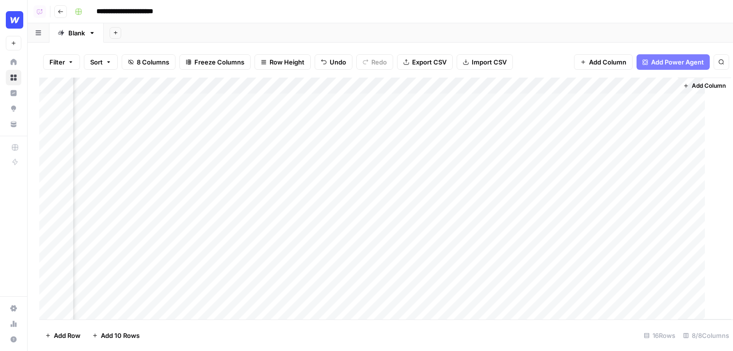
scroll to position [0, 75]
click at [521, 91] on button "Add Column" at bounding box center [706, 86] width 50 height 13
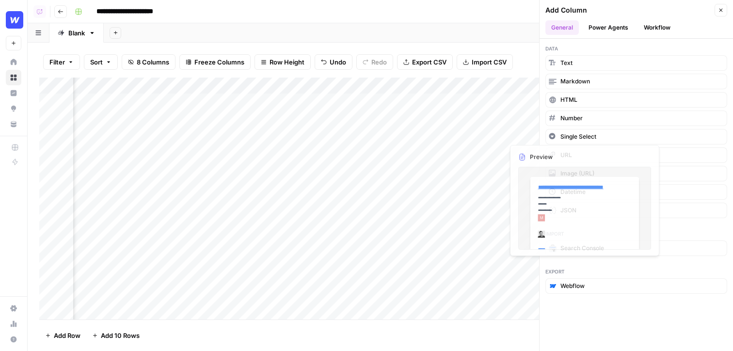
scroll to position [0, 227]
click at [521, 289] on span "Webflow" at bounding box center [573, 286] width 24 height 9
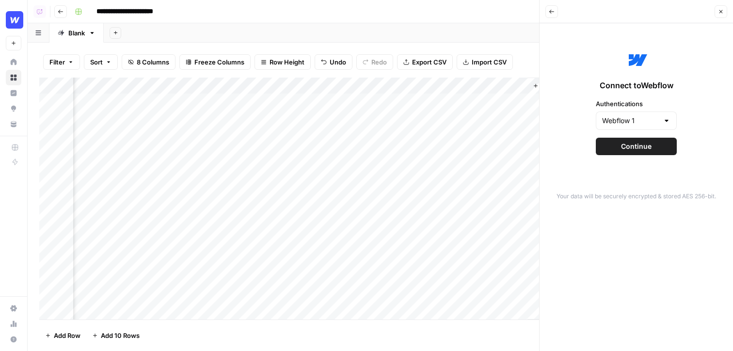
click at [521, 147] on span "Continue" at bounding box center [636, 147] width 31 height 10
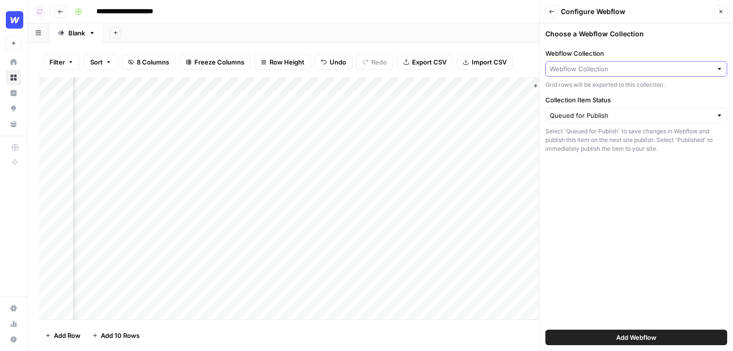
click at [521, 67] on input "Webflow Collection" at bounding box center [631, 69] width 162 height 10
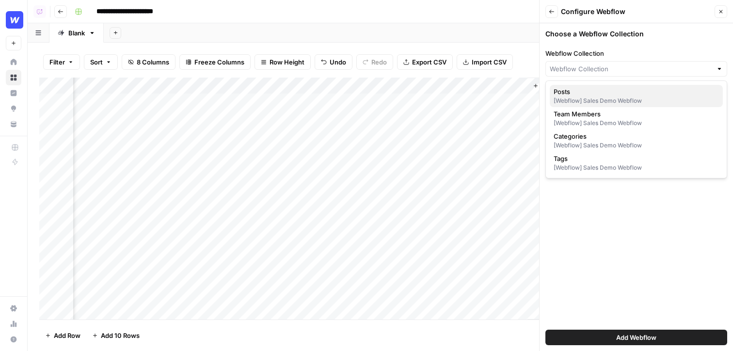
click at [521, 92] on span "Posts" at bounding box center [634, 92] width 161 height 10
type input "Posts"
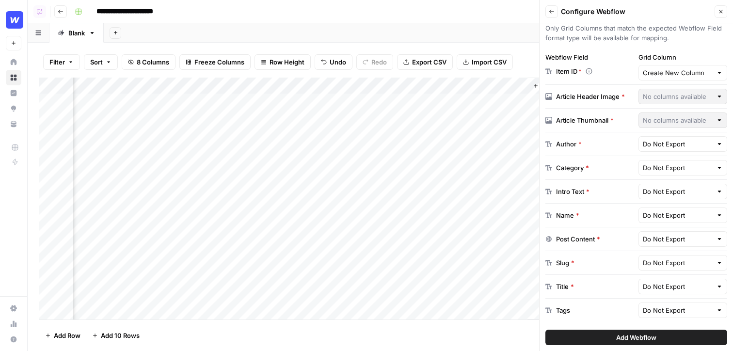
scroll to position [152, 0]
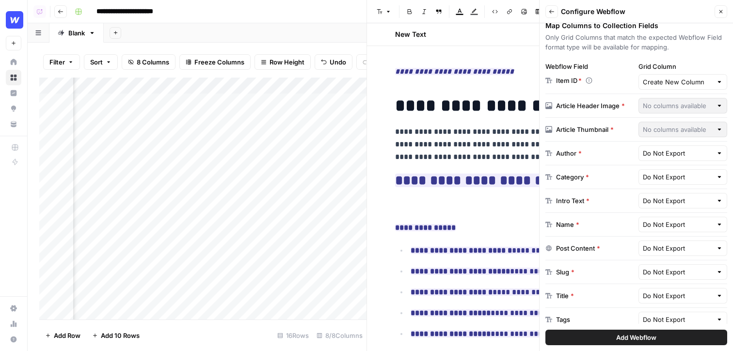
click at [516, 35] on div "New Text Reject All Accept All" at bounding box center [550, 34] width 322 height 22
click at [521, 9] on icon "button" at bounding box center [721, 12] width 6 height 6
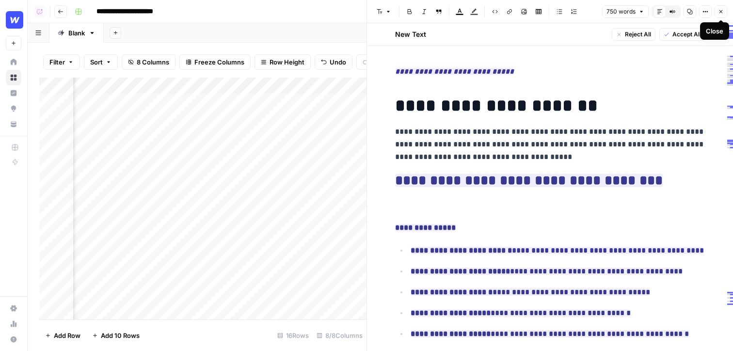
click at [521, 12] on icon "button" at bounding box center [721, 12] width 6 height 6
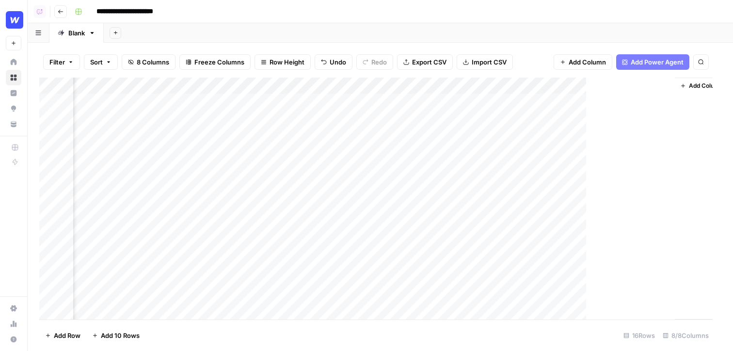
scroll to position [0, 75]
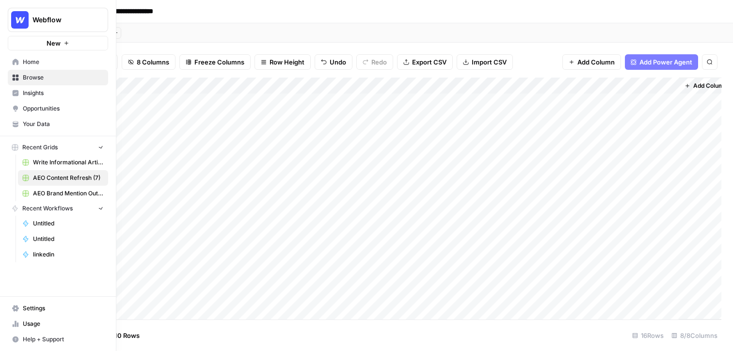
click at [12, 93] on icon at bounding box center [15, 93] width 7 height 7
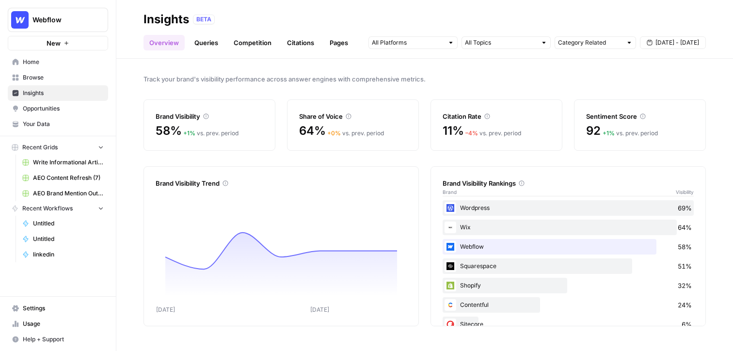
click at [65, 111] on span "Opportunities" at bounding box center [63, 108] width 81 height 9
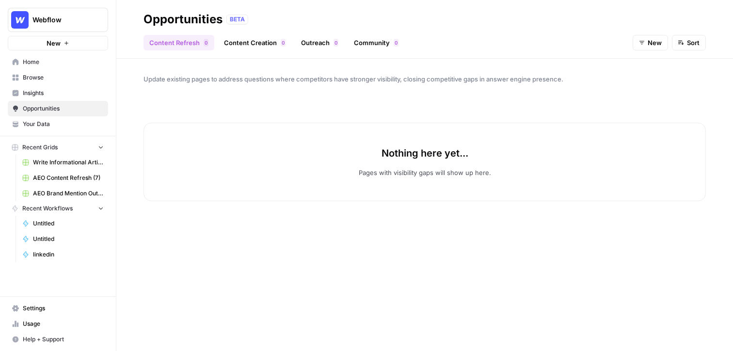
click at [248, 51] on header "Opportunities BETA Content Refresh 0 Content Creation 0 Outreach 0 Community 0 …" at bounding box center [424, 29] width 617 height 59
click at [258, 45] on link "Content Creation 0" at bounding box center [254, 43] width 73 height 16
click at [521, 45] on span "New" at bounding box center [655, 43] width 14 height 10
click at [521, 96] on span "In Progress" at bounding box center [659, 93] width 34 height 10
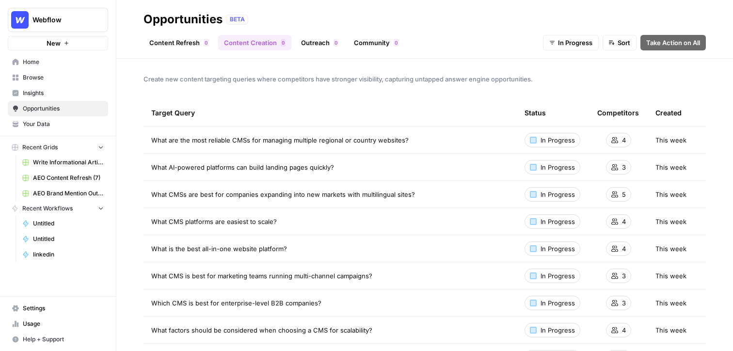
click at [316, 48] on link "Outreach 0" at bounding box center [319, 43] width 49 height 16
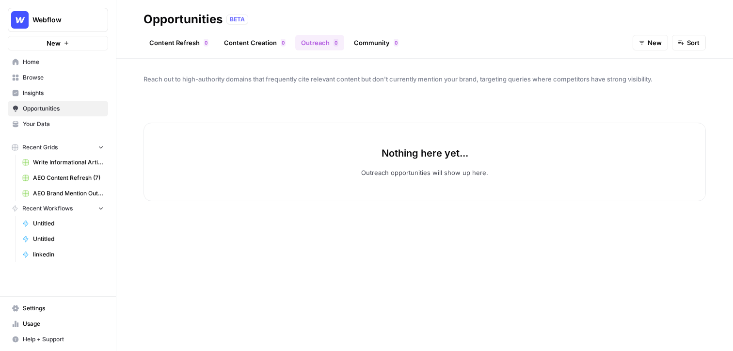
click at [364, 44] on link "Community 0" at bounding box center [376, 43] width 56 height 16
click at [521, 42] on span "New" at bounding box center [655, 43] width 14 height 10
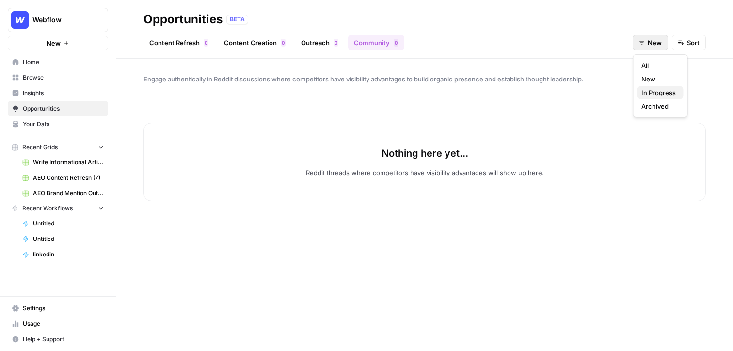
click at [521, 91] on span "In Progress" at bounding box center [659, 93] width 34 height 10
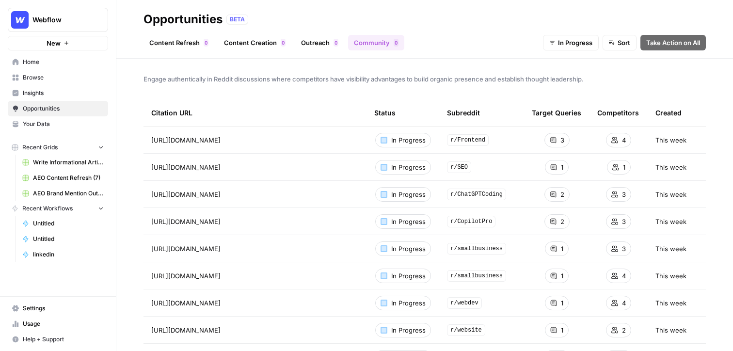
scroll to position [0, 0]
click at [30, 80] on span "Browse" at bounding box center [63, 77] width 81 height 9
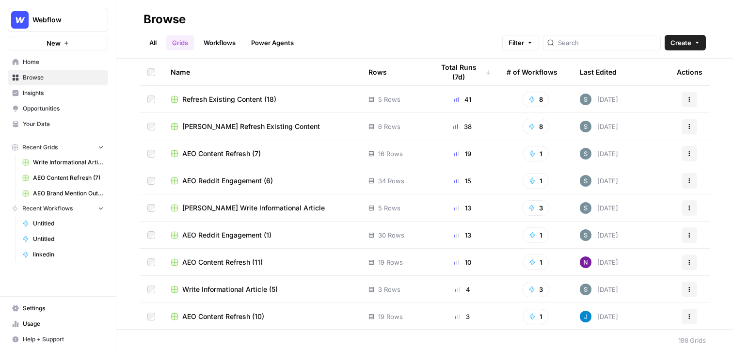
click at [224, 237] on span "AEO Reddit Engagement (1)" at bounding box center [226, 235] width 89 height 10
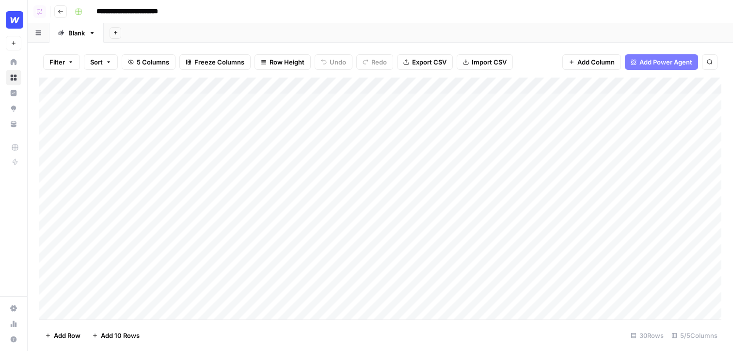
click at [368, 90] on div "Add Column" at bounding box center [380, 199] width 682 height 242
click at [298, 33] on div "Add Sheet" at bounding box center [418, 32] width 629 height 19
click at [393, 85] on div "Add Column" at bounding box center [380, 199] width 682 height 242
click at [393, 85] on div at bounding box center [468, 87] width 345 height 19
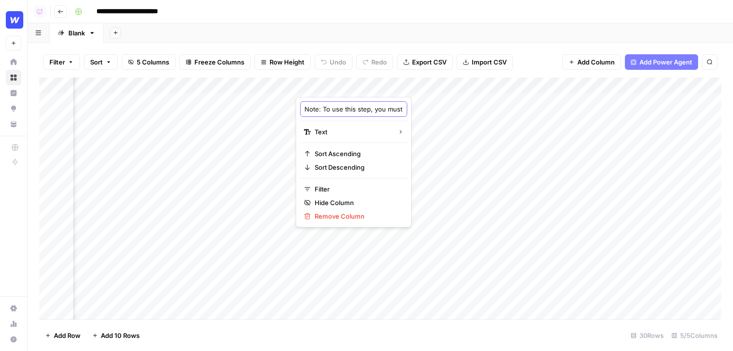
scroll to position [0, 242]
drag, startPoint x: 323, startPoint y: 108, endPoint x: 399, endPoint y: 113, distance: 76.3
click at [400, 113] on body "**********" at bounding box center [366, 175] width 733 height 351
click at [516, 123] on div "Add Column" at bounding box center [380, 199] width 682 height 242
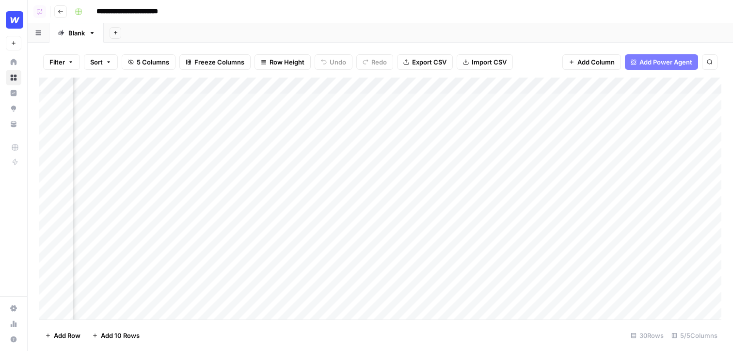
scroll to position [0, 0]
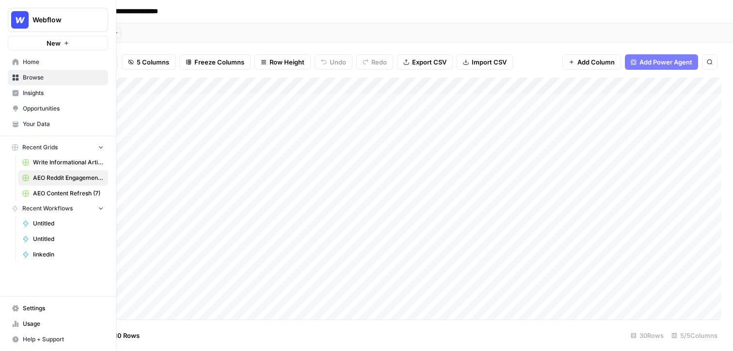
click at [25, 311] on span "Settings" at bounding box center [63, 308] width 81 height 9
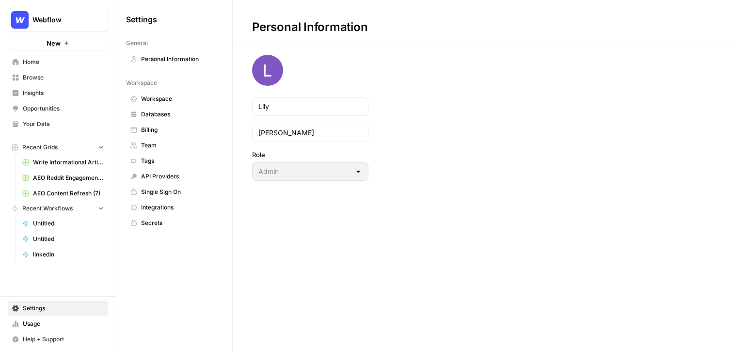
click at [182, 205] on span "Integrations" at bounding box center [179, 207] width 77 height 9
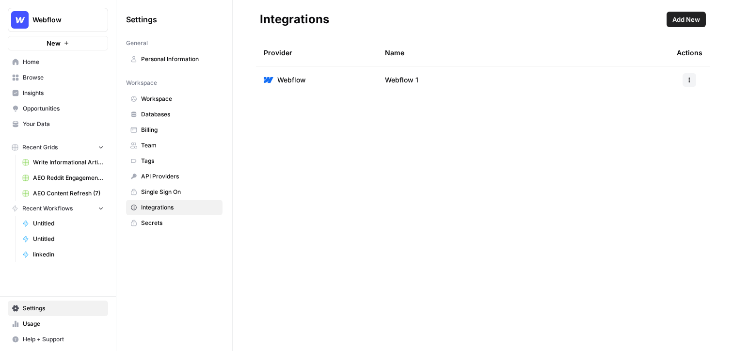
click at [521, 22] on span "Add New" at bounding box center [687, 20] width 28 height 10
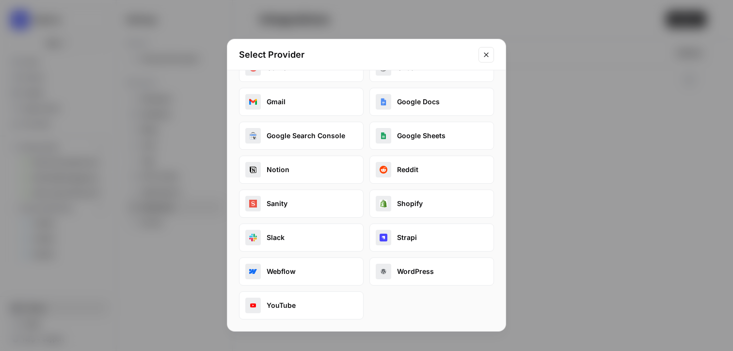
scroll to position [16, 0]
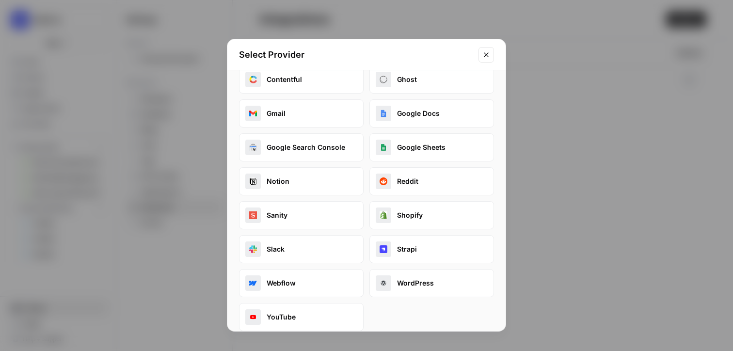
click at [486, 52] on icon "Close modal" at bounding box center [487, 55] width 8 height 8
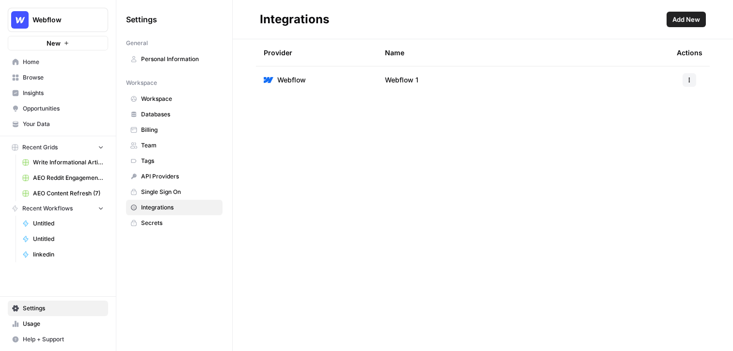
click at [51, 81] on span "Browse" at bounding box center [63, 77] width 81 height 9
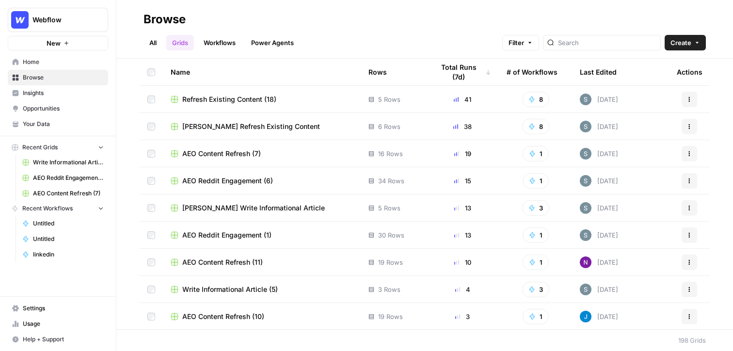
click at [60, 92] on span "Insights" at bounding box center [63, 93] width 81 height 9
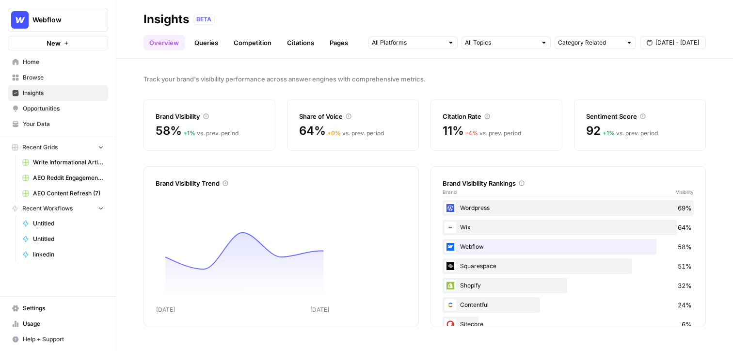
click at [51, 79] on span "Browse" at bounding box center [63, 77] width 81 height 9
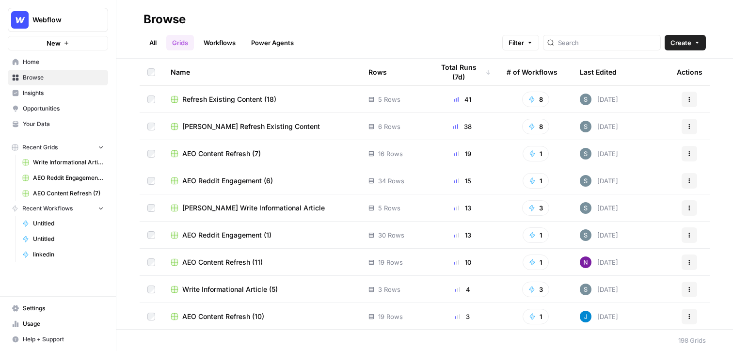
click at [216, 43] on link "Workflows" at bounding box center [220, 43] width 44 height 16
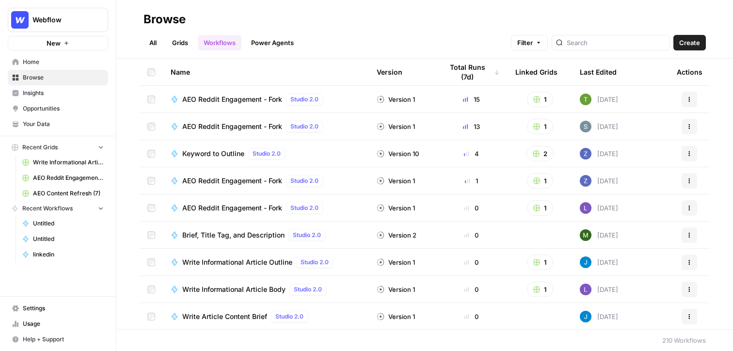
click at [521, 41] on span "Create" at bounding box center [689, 43] width 21 height 10
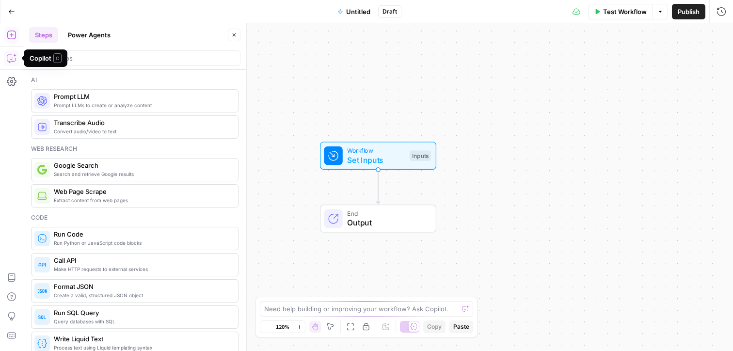
click at [14, 56] on icon "button" at bounding box center [12, 58] width 10 height 10
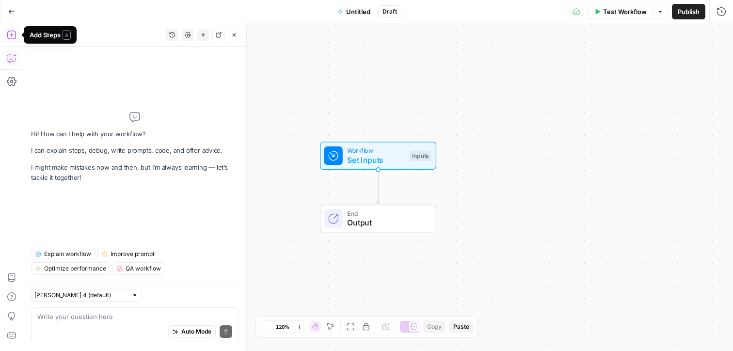
click at [10, 36] on icon "button" at bounding box center [12, 35] width 10 height 10
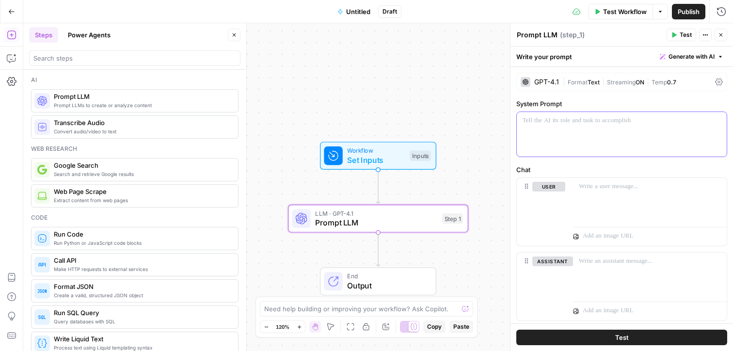
click at [521, 145] on div at bounding box center [622, 134] width 210 height 45
click at [521, 82] on span "Text" at bounding box center [594, 82] width 12 height 7
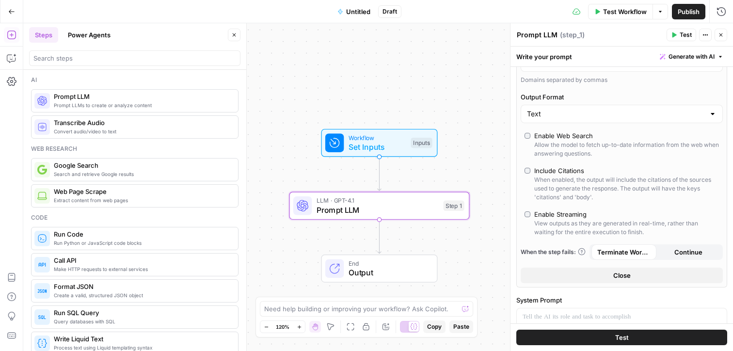
scroll to position [219, 0]
click at [62, 63] on input "search" at bounding box center [134, 58] width 203 height 10
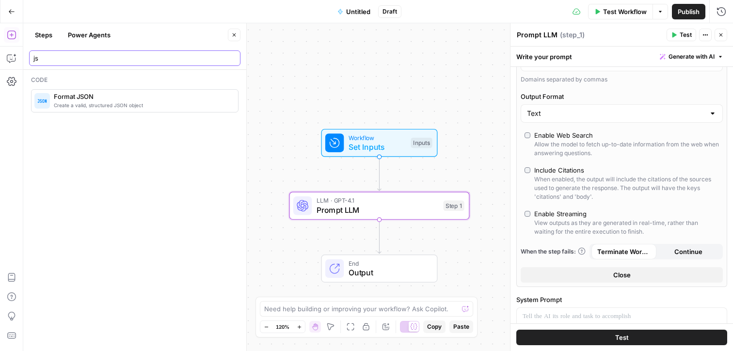
type input "js"
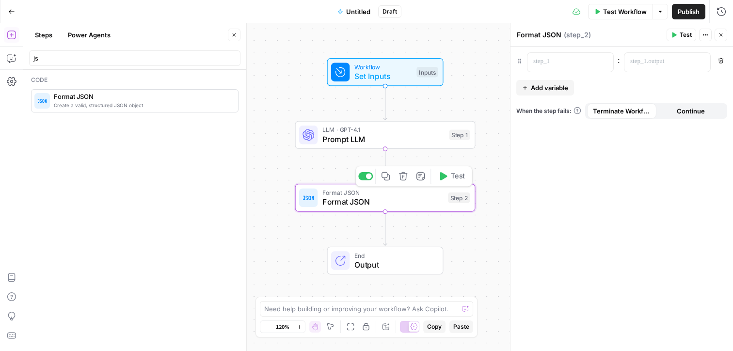
click at [336, 194] on span "Format JSON" at bounding box center [382, 192] width 121 height 9
click at [521, 63] on p at bounding box center [562, 62] width 59 height 10
click at [521, 60] on p at bounding box center [659, 62] width 59 height 10
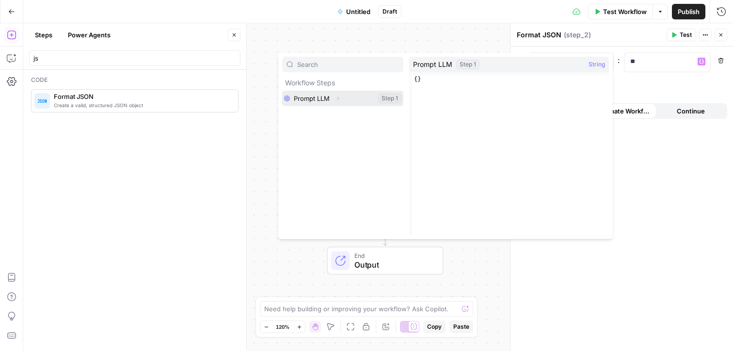
click at [339, 100] on icon "button" at bounding box center [338, 99] width 6 height 6
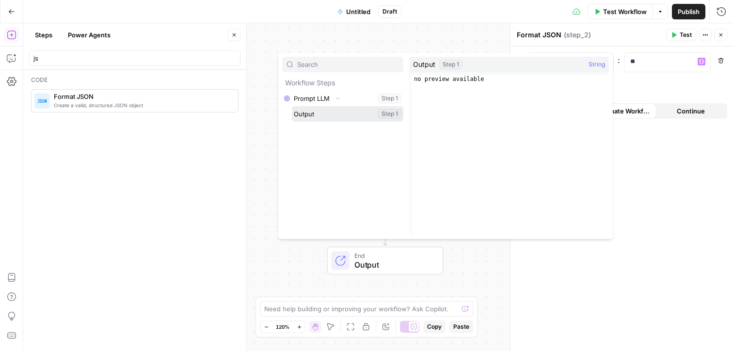
click at [311, 114] on button "Select variable Output" at bounding box center [348, 114] width 112 height 16
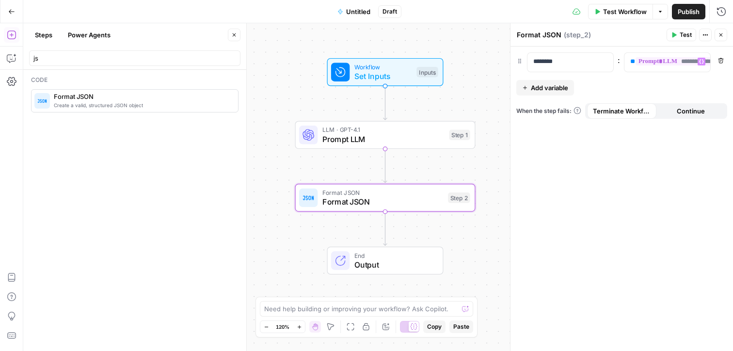
click at [521, 23] on header "Format JSON Format JSON ( step_2 ) Test Actions Close" at bounding box center [622, 34] width 223 height 23
click at [521, 16] on button "Publish" at bounding box center [688, 12] width 33 height 16
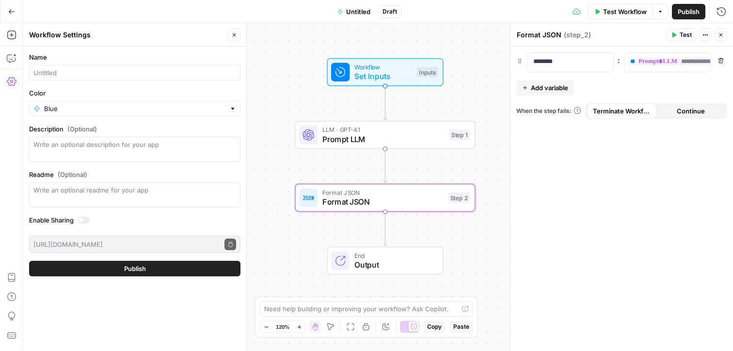
click at [12, 13] on icon "button" at bounding box center [11, 11] width 7 height 7
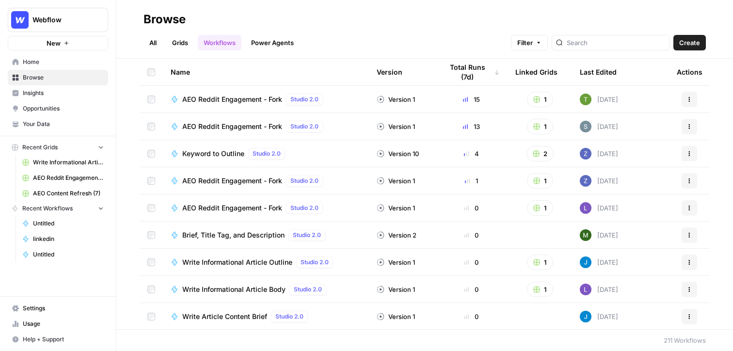
click at [46, 189] on span "AEO Content Refresh (7)" at bounding box center [68, 193] width 71 height 9
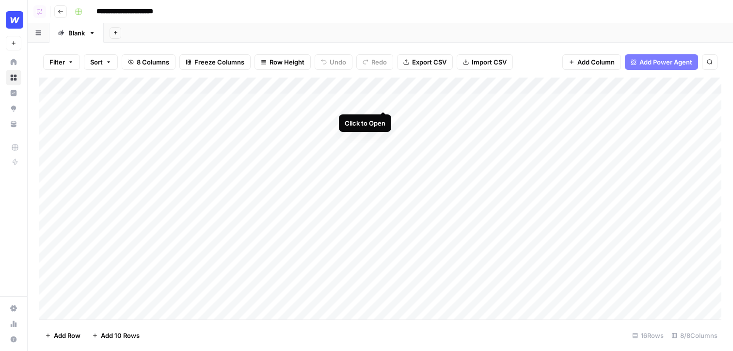
click at [384, 102] on div "Add Column" at bounding box center [380, 199] width 682 height 242
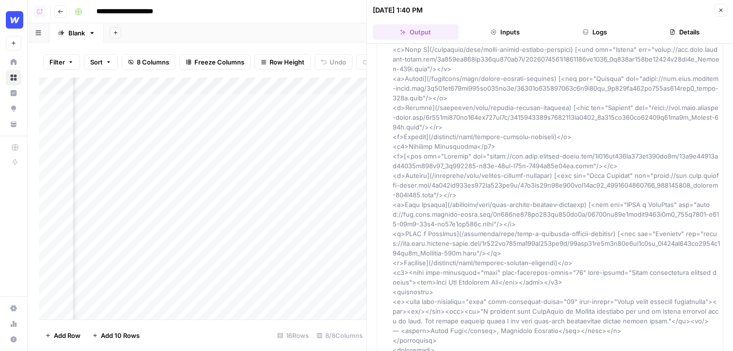
scroll to position [1164, 0]
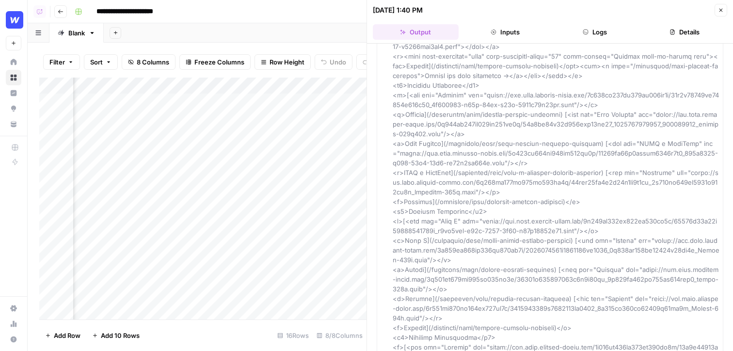
click at [521, 11] on icon "button" at bounding box center [721, 10] width 3 height 3
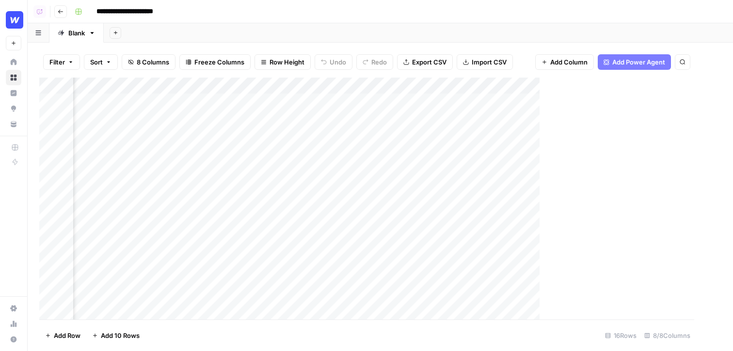
scroll to position [0, 75]
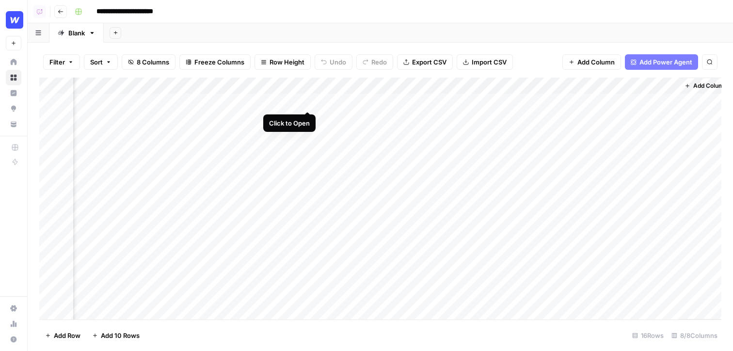
click at [307, 100] on div "Add Column" at bounding box center [380, 199] width 682 height 242
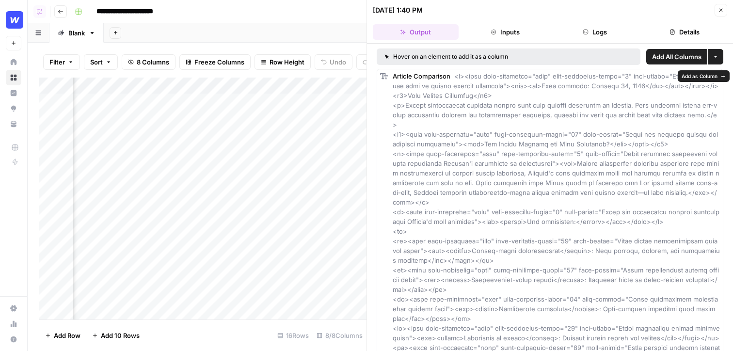
click at [521, 76] on span "Add as Column" at bounding box center [700, 76] width 36 height 8
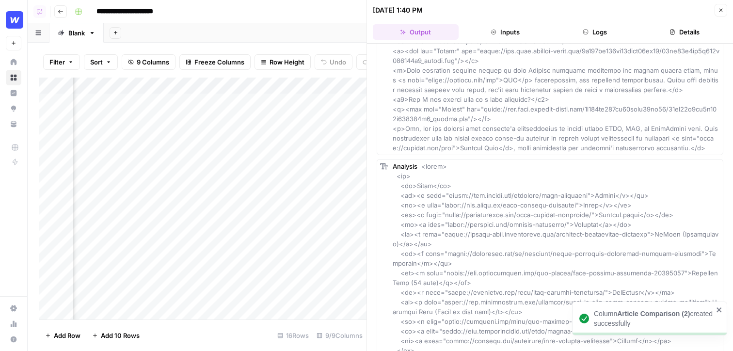
scroll to position [2532, 0]
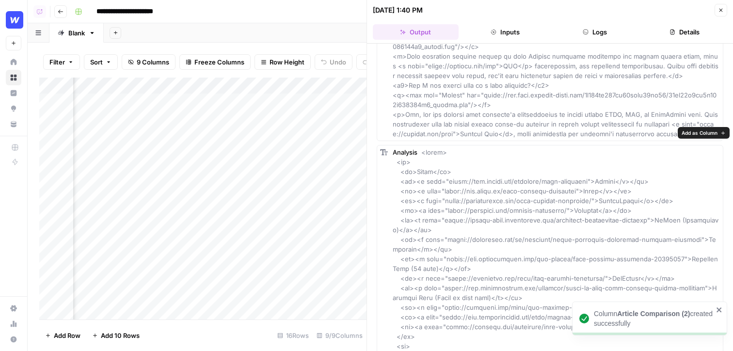
click at [521, 129] on span "Add as Column" at bounding box center [700, 133] width 36 height 8
click at [521, 11] on icon "button" at bounding box center [721, 10] width 6 height 6
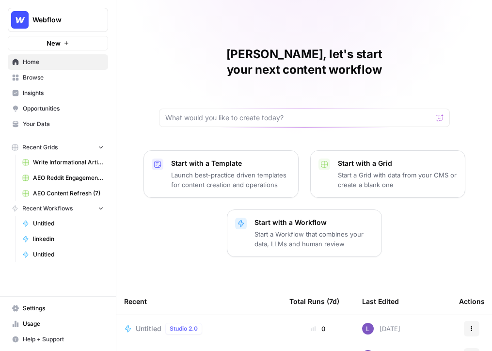
click at [51, 80] on span "Browse" at bounding box center [63, 77] width 81 height 9
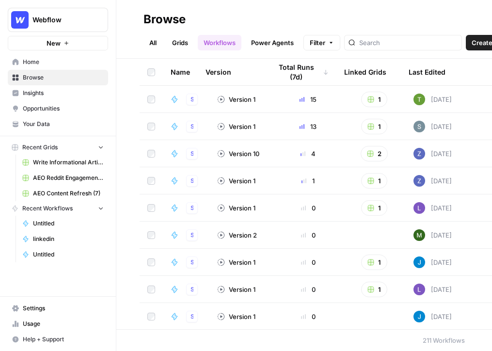
click at [64, 65] on span "Home" at bounding box center [63, 62] width 81 height 9
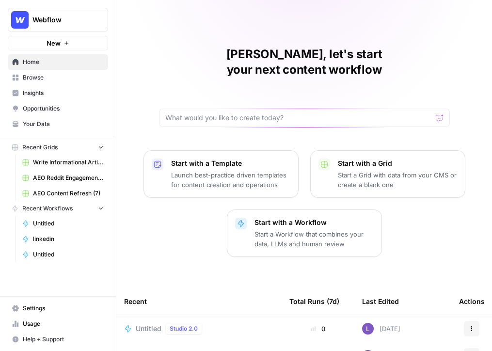
click at [59, 82] on link "Browse" at bounding box center [58, 78] width 100 height 16
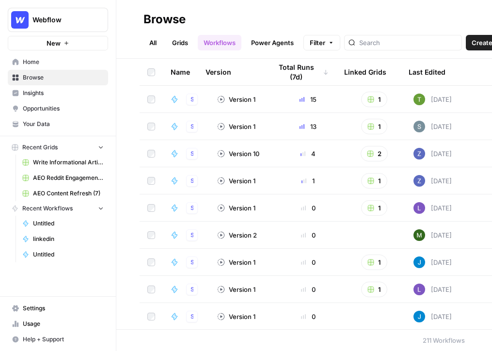
click at [273, 47] on link "Power Agents" at bounding box center [272, 43] width 54 height 16
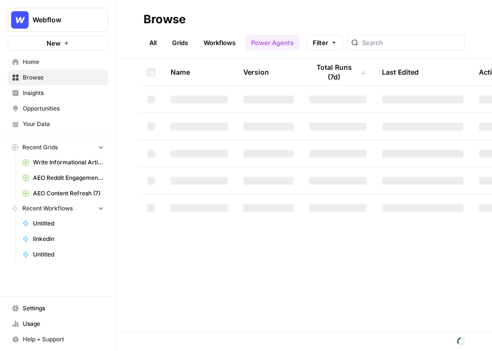
click at [195, 47] on ul "All Grids Workflows Power Agents" at bounding box center [222, 43] width 156 height 16
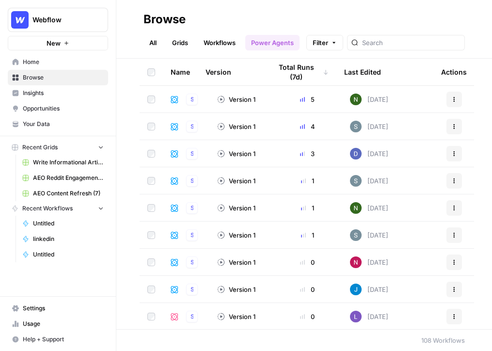
click at [184, 44] on link "Grids" at bounding box center [180, 43] width 28 height 16
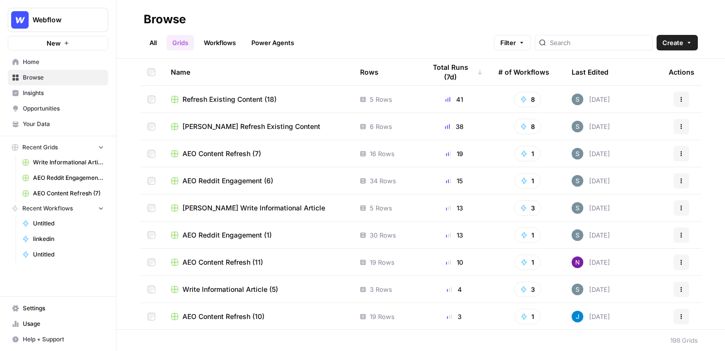
click at [492, 50] on header "Browse All Grids Workflows Power Agents Filter Create" at bounding box center [420, 29] width 608 height 59
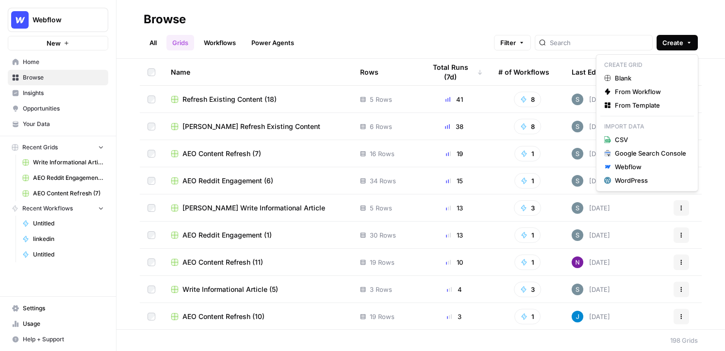
click at [492, 40] on span "Create" at bounding box center [672, 43] width 21 height 10
click at [492, 77] on span "Blank" at bounding box center [649, 78] width 71 height 10
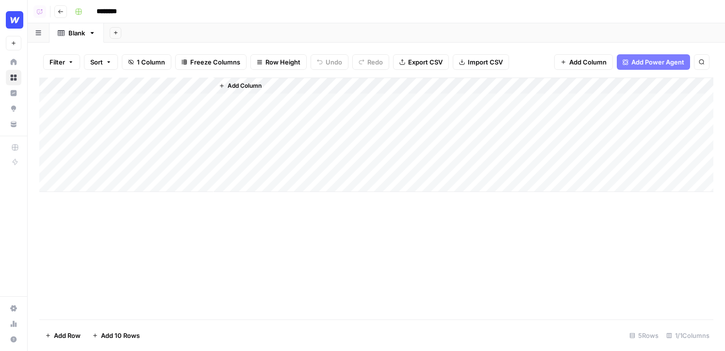
click at [492, 68] on button "Add Power Agent" at bounding box center [652, 62] width 73 height 16
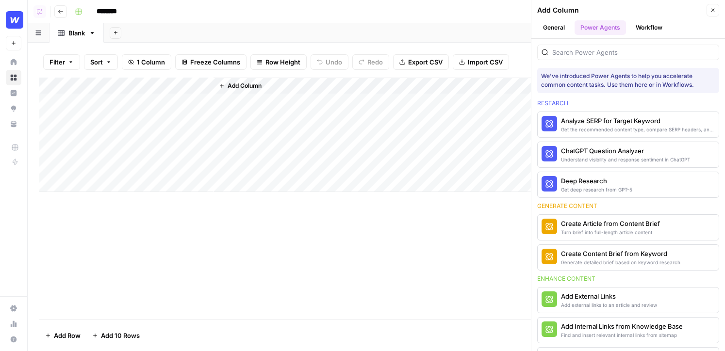
click at [492, 58] on div at bounding box center [628, 53] width 182 height 16
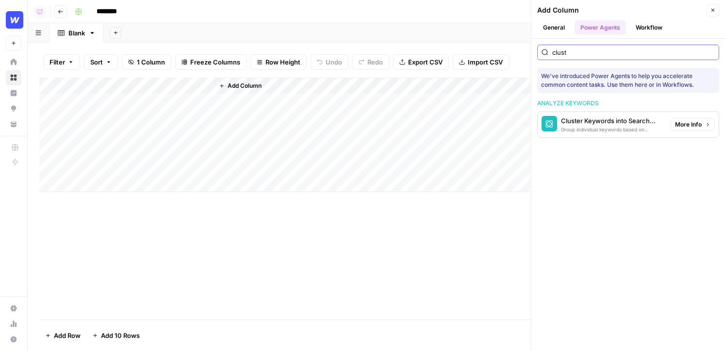
type input "clust"
click at [492, 124] on span "More Info" at bounding box center [688, 124] width 27 height 9
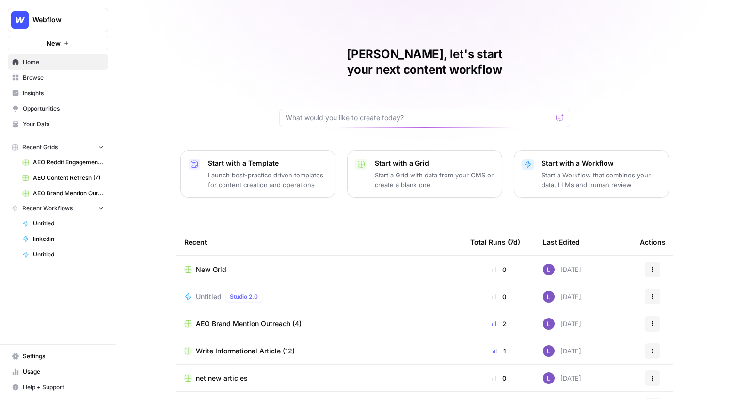
click at [77, 13] on button "Webflow" at bounding box center [58, 20] width 100 height 24
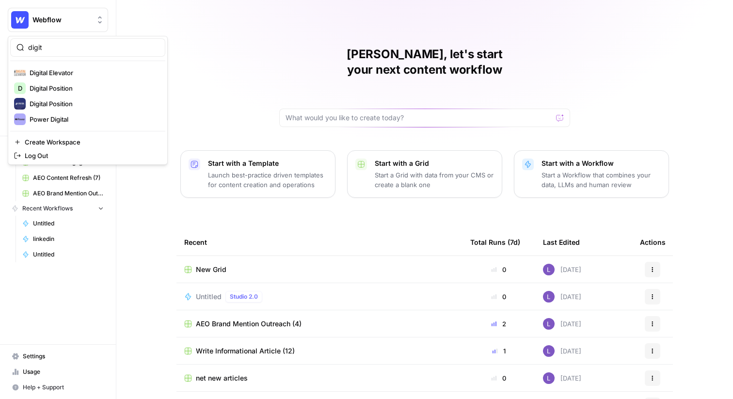
type input "digit"
click at [59, 73] on span "Digital Elevator" at bounding box center [94, 73] width 128 height 10
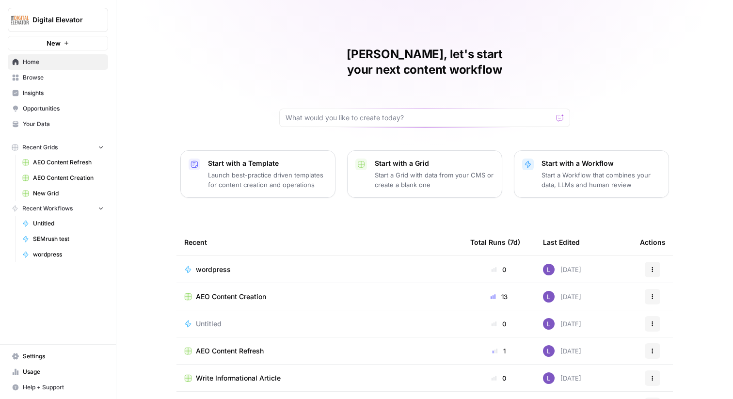
click at [51, 95] on span "Insights" at bounding box center [63, 93] width 81 height 9
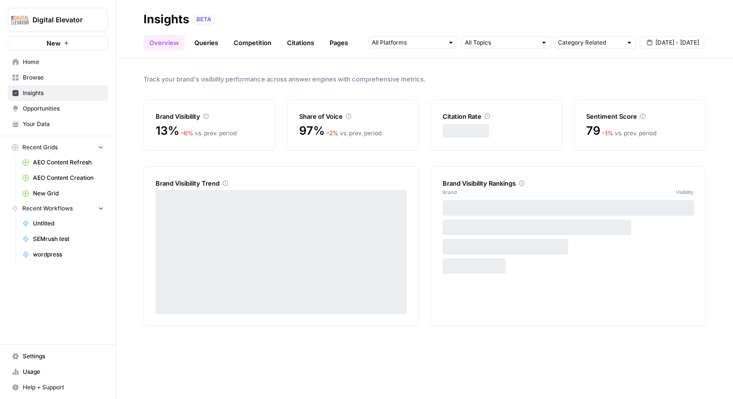
click at [52, 106] on span "Opportunities" at bounding box center [63, 108] width 81 height 9
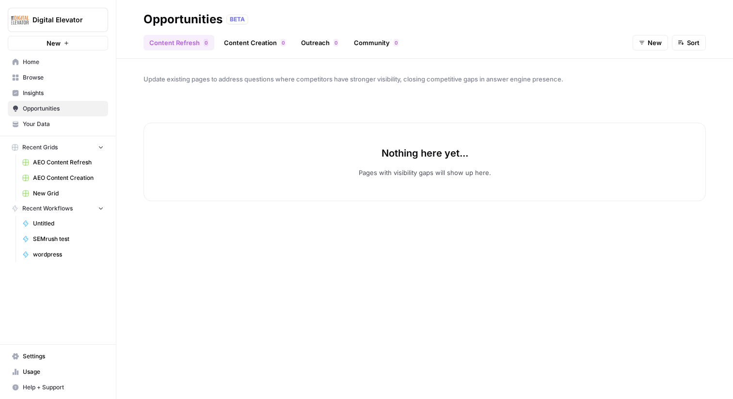
click at [637, 46] on button "New" at bounding box center [650, 43] width 35 height 16
click at [642, 93] on span "In Progress" at bounding box center [659, 93] width 34 height 10
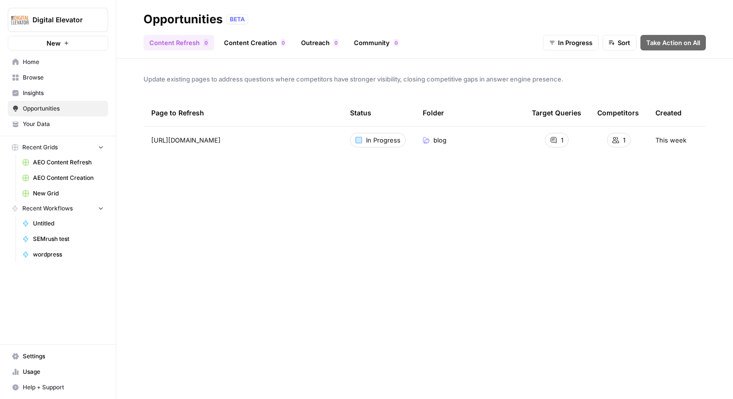
click at [246, 40] on link "Content Creation 0" at bounding box center [254, 43] width 73 height 16
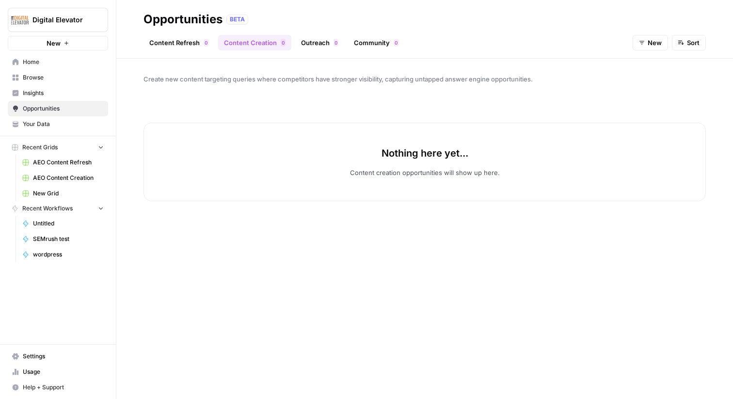
click at [655, 48] on button "New" at bounding box center [650, 43] width 35 height 16
click at [655, 85] on button "New" at bounding box center [661, 79] width 46 height 14
click at [645, 50] on header "Opportunities BETA Content Refresh 0 Content Creation 0 Outreach 0 Community 0 …" at bounding box center [424, 29] width 617 height 59
click at [645, 43] on button "New" at bounding box center [650, 43] width 35 height 16
click at [646, 89] on span "In Progress" at bounding box center [659, 93] width 34 height 10
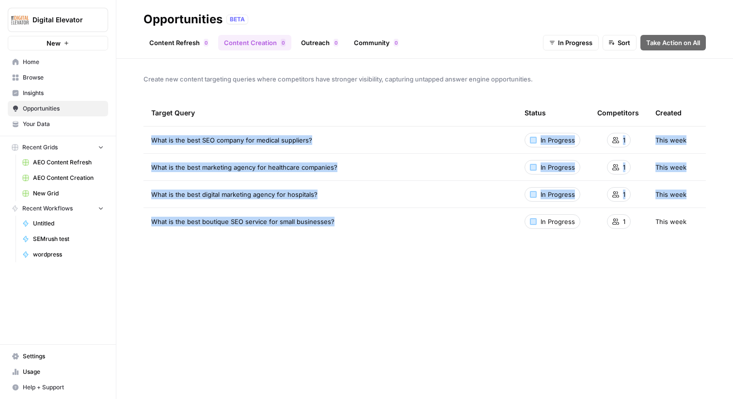
drag, startPoint x: 351, startPoint y: 222, endPoint x: 150, endPoint y: 133, distance: 219.5
click at [150, 132] on tbody "What is the best SEO company for medical suppliers? In Progress 1 This week Wha…" at bounding box center [425, 181] width 563 height 109
copy tbody "What is the best SEO company for medical suppliers? In Progress 1 This week Wha…"
click at [187, 38] on link "Content Refresh 0" at bounding box center [179, 43] width 71 height 16
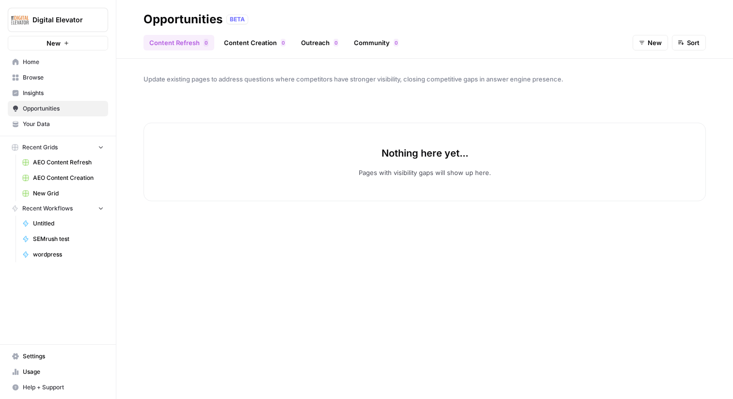
click at [647, 43] on button "New" at bounding box center [650, 43] width 35 height 16
click at [652, 90] on span "In Progress" at bounding box center [659, 93] width 34 height 10
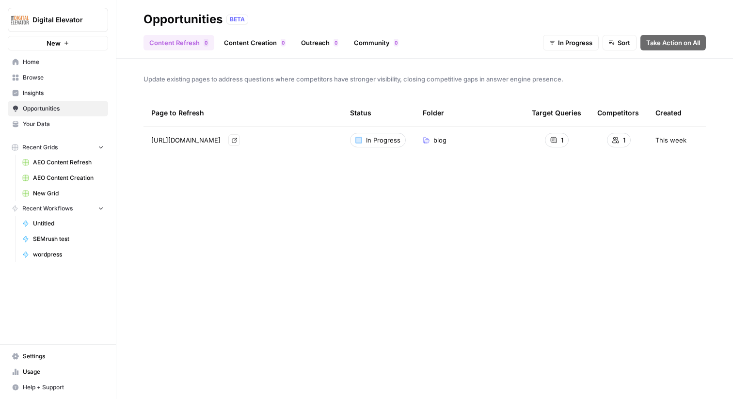
click at [221, 140] on span "[URL][DOMAIN_NAME]" at bounding box center [185, 140] width 69 height 10
click at [240, 138] on link "Go to page" at bounding box center [234, 140] width 12 height 12
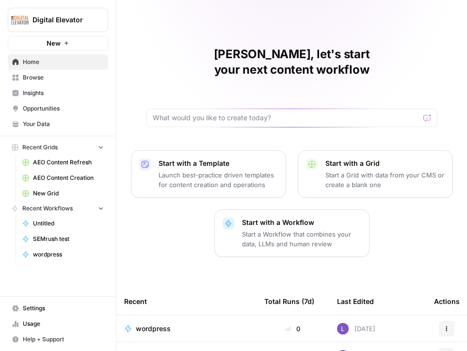
click at [40, 74] on span "Browse" at bounding box center [63, 77] width 81 height 9
